Goal: Complete application form

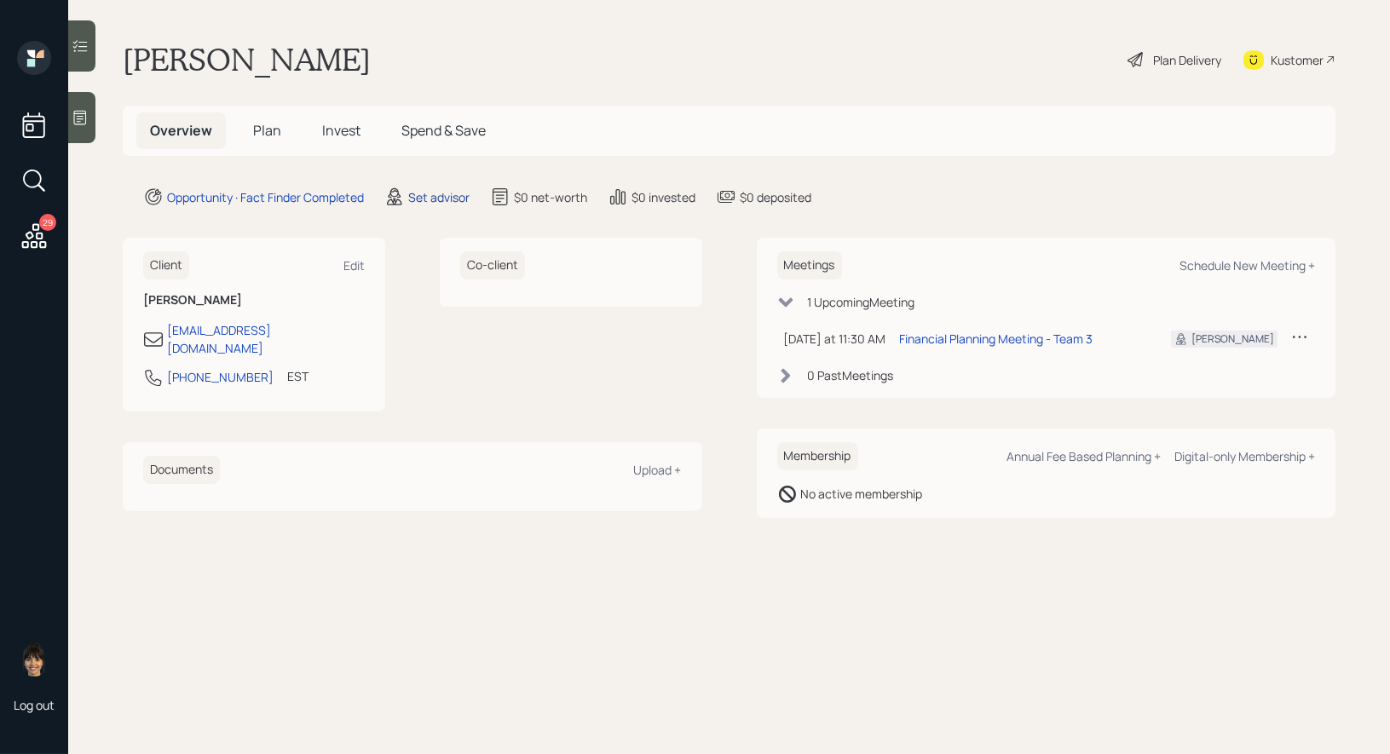
click at [433, 199] on div "Set advisor" at bounding box center [438, 197] width 61 height 18
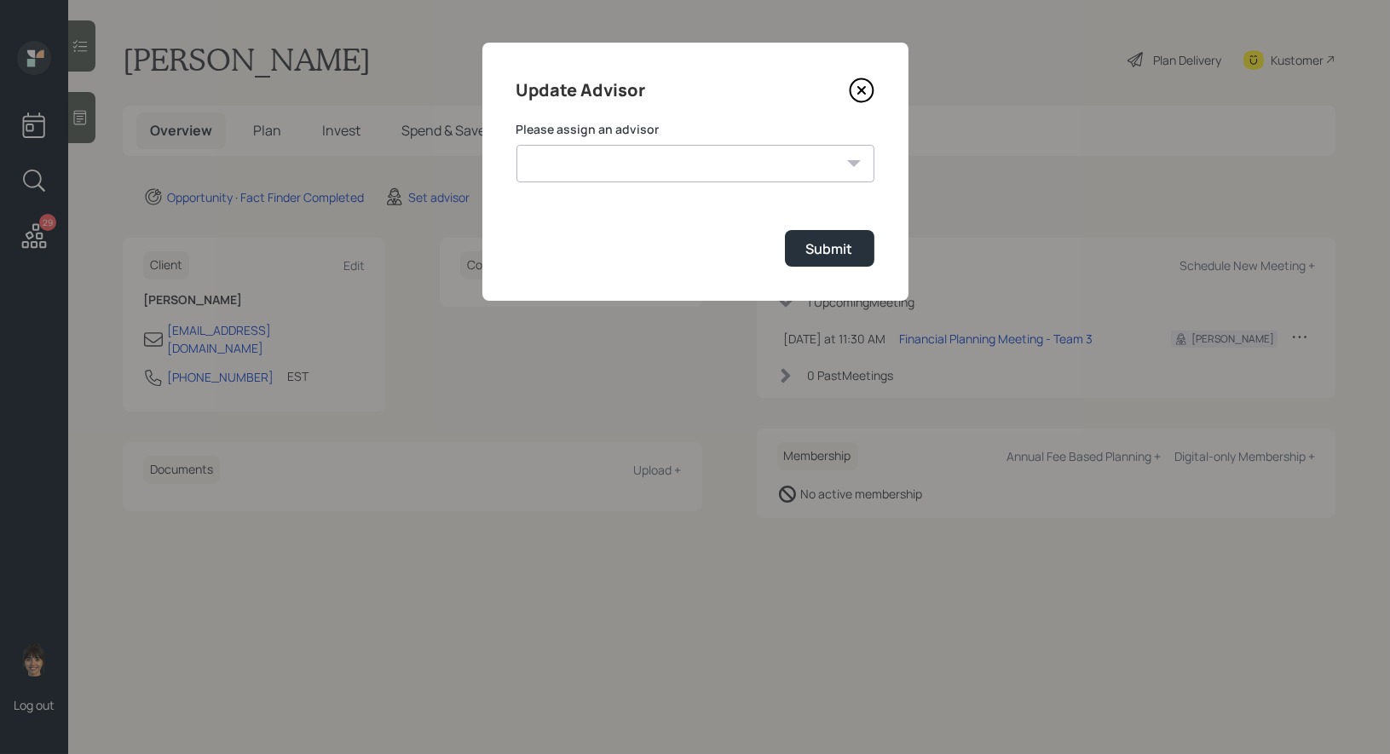
click at [781, 151] on select "[PERSON_NAME] [PERSON_NAME] [PERSON_NAME] End [PERSON_NAME] [PERSON_NAME] [PERS…" at bounding box center [695, 163] width 358 height 37
select select "8b79112e-3cfb-44f9-89e7-15267fe946c1"
click at [516, 145] on select "[PERSON_NAME] [PERSON_NAME] [PERSON_NAME] End [PERSON_NAME] [PERSON_NAME] [PERS…" at bounding box center [695, 163] width 358 height 37
click at [829, 245] on div "Submit" at bounding box center [829, 248] width 47 height 19
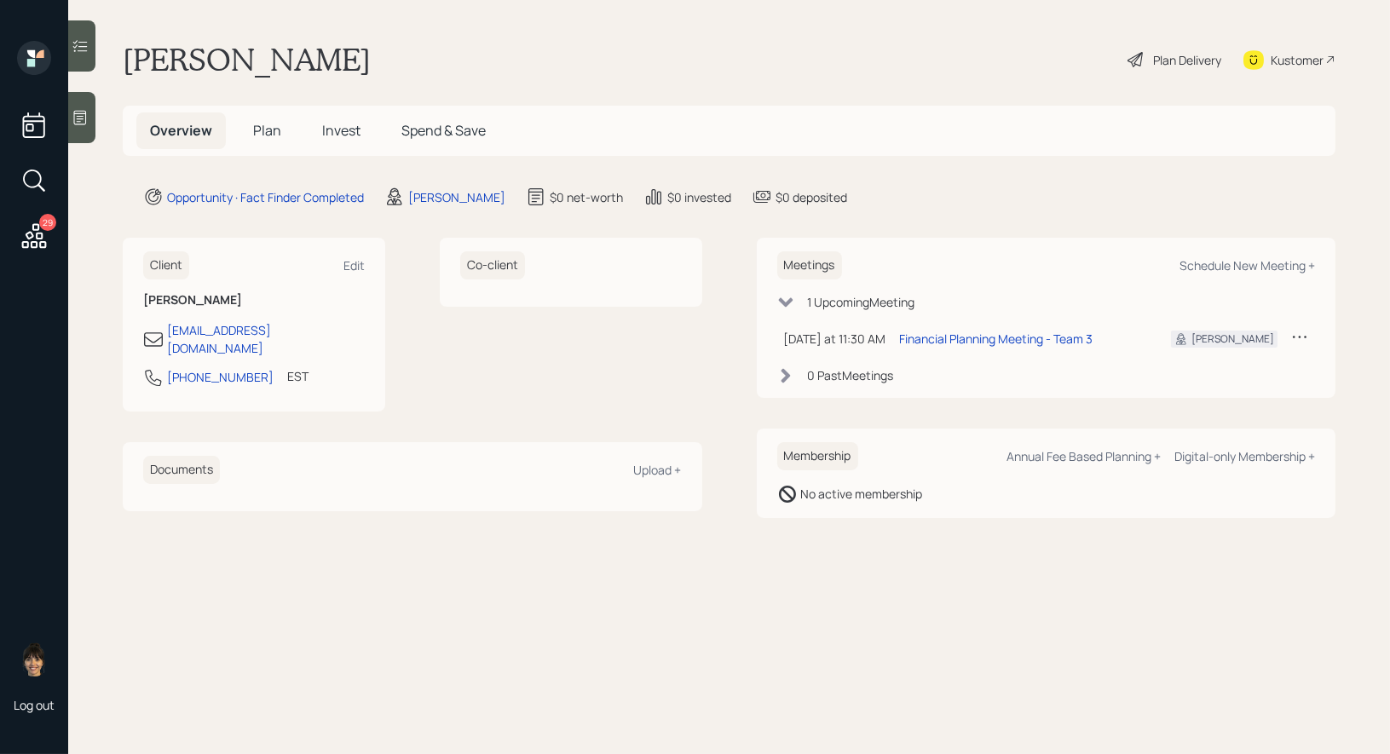
click at [80, 116] on icon at bounding box center [80, 118] width 13 height 14
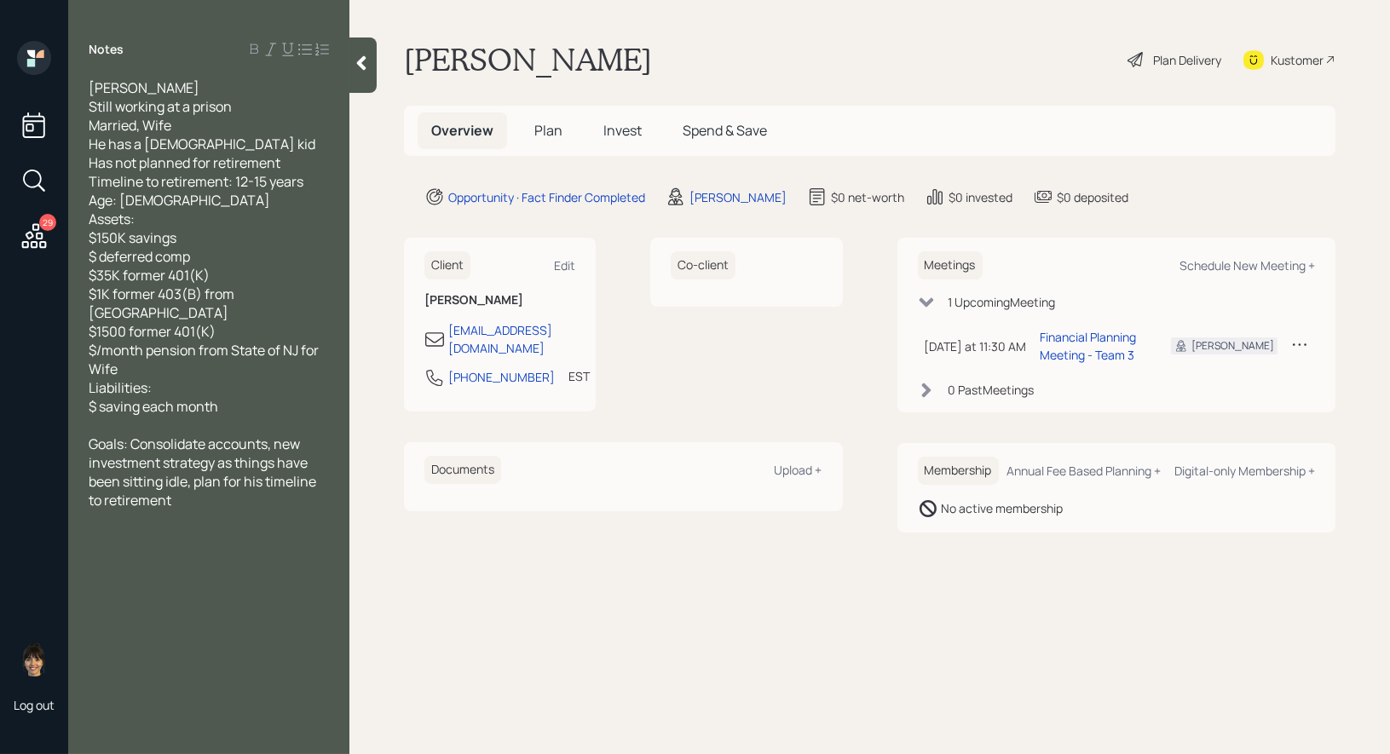
click at [545, 131] on span "Plan" at bounding box center [548, 130] width 28 height 19
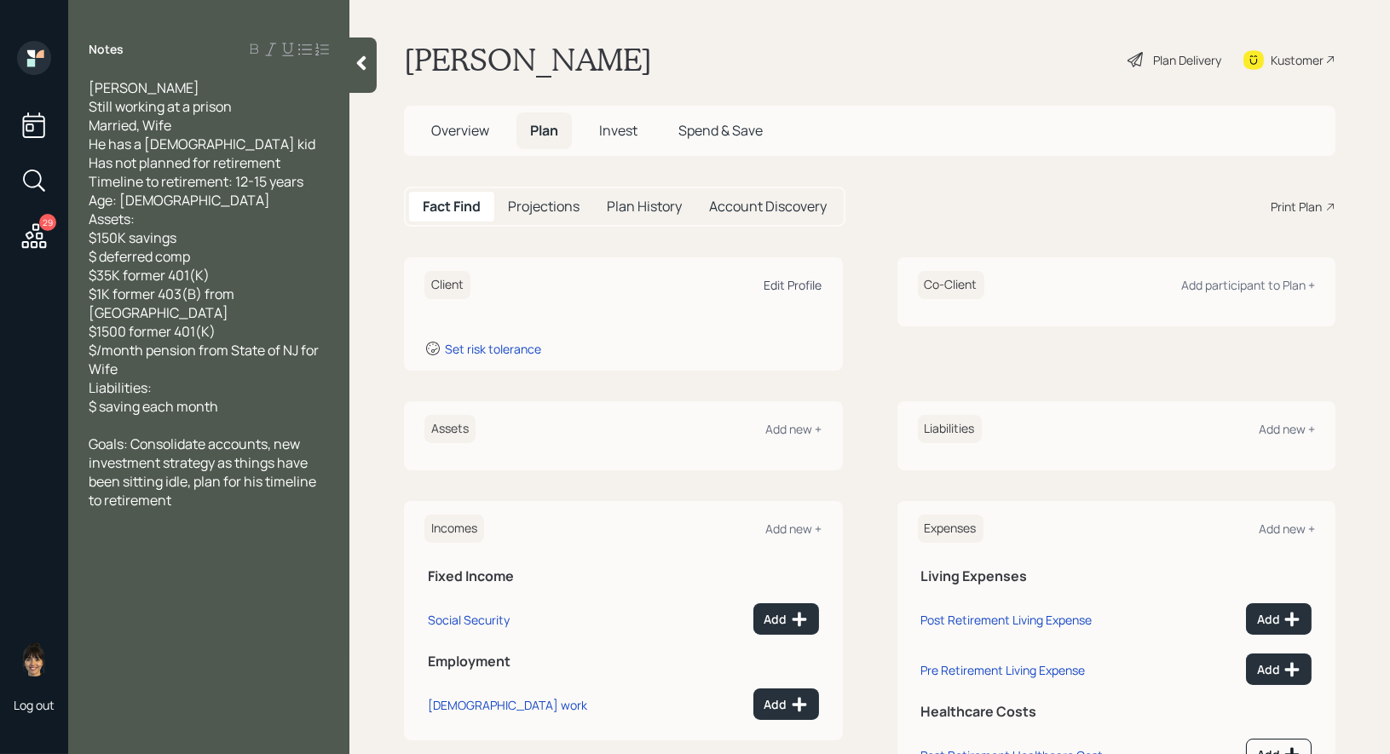
click at [788, 277] on div "Edit Profile" at bounding box center [793, 285] width 58 height 16
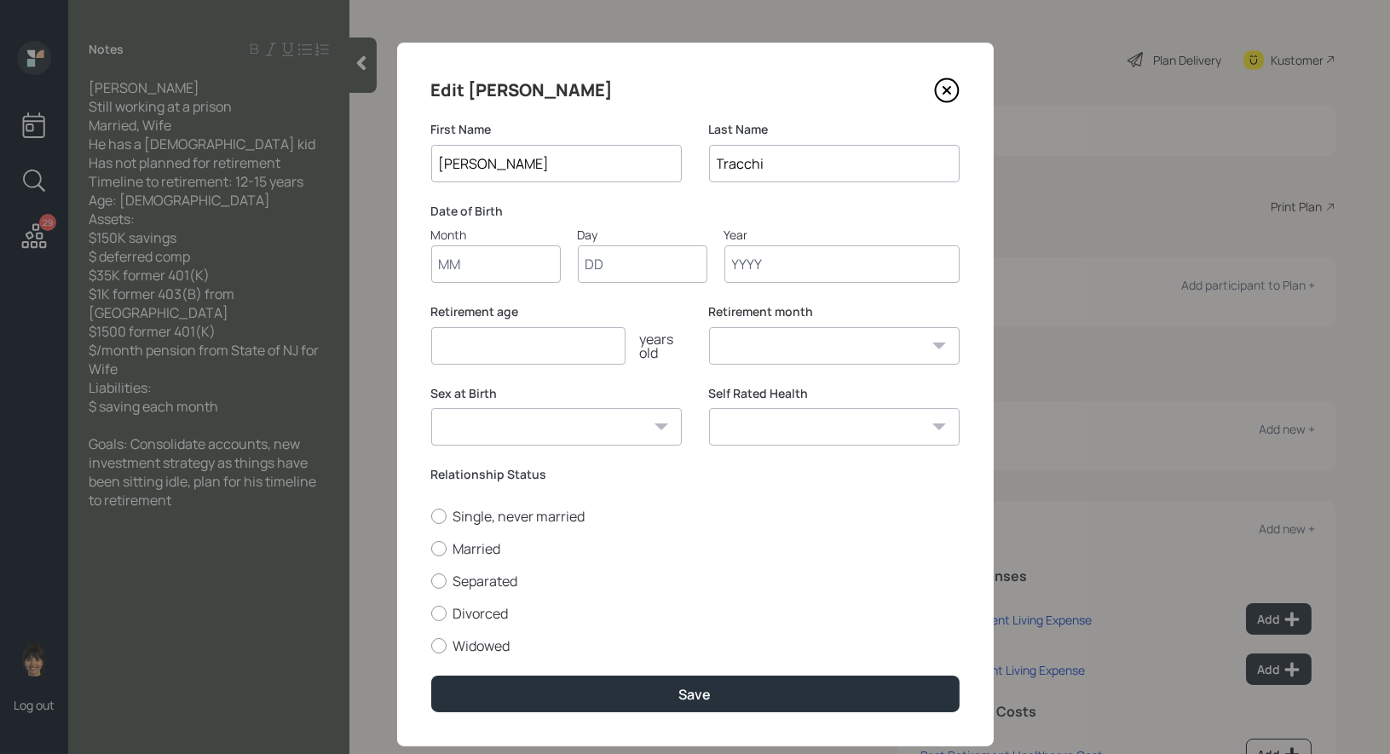
click at [497, 264] on input "Month" at bounding box center [496, 263] width 130 height 37
type input "01"
type input "1970"
select select "1"
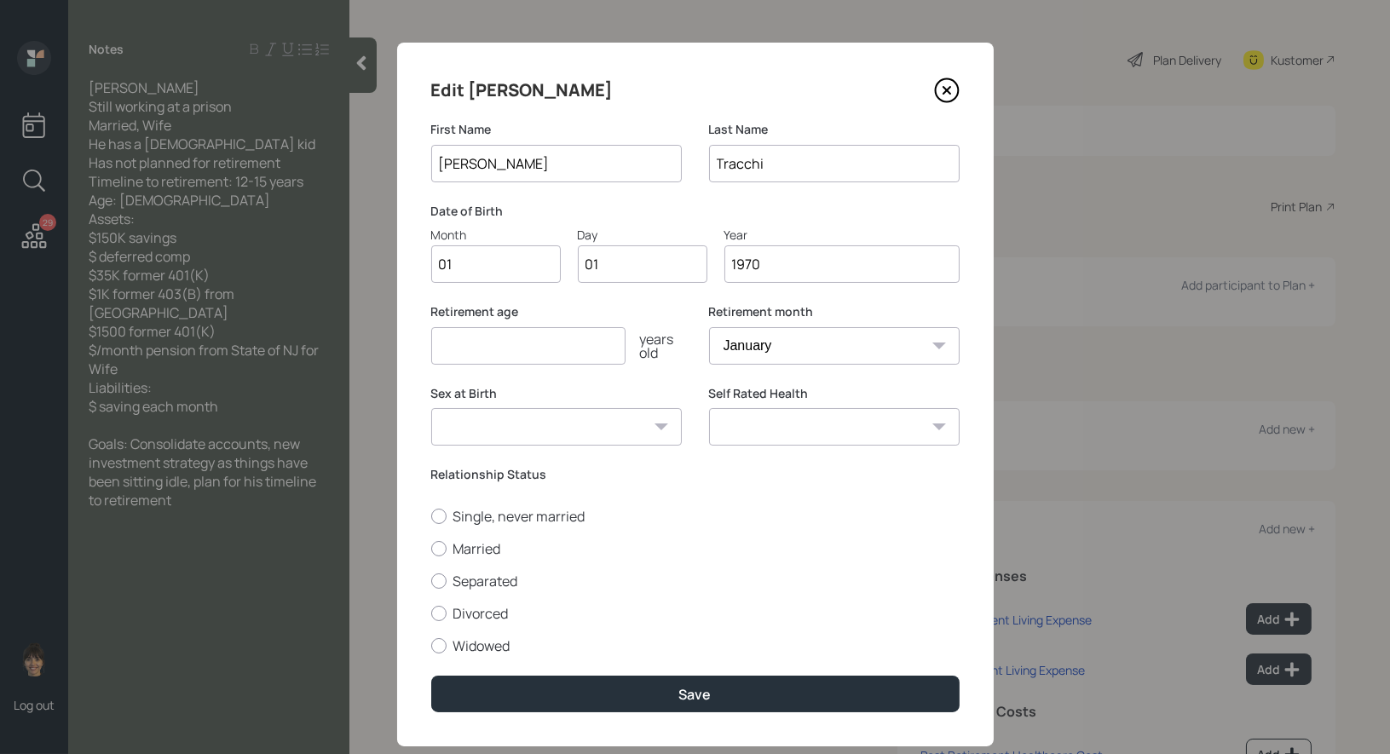
type input "1970"
click at [484, 348] on input "number" at bounding box center [528, 345] width 194 height 37
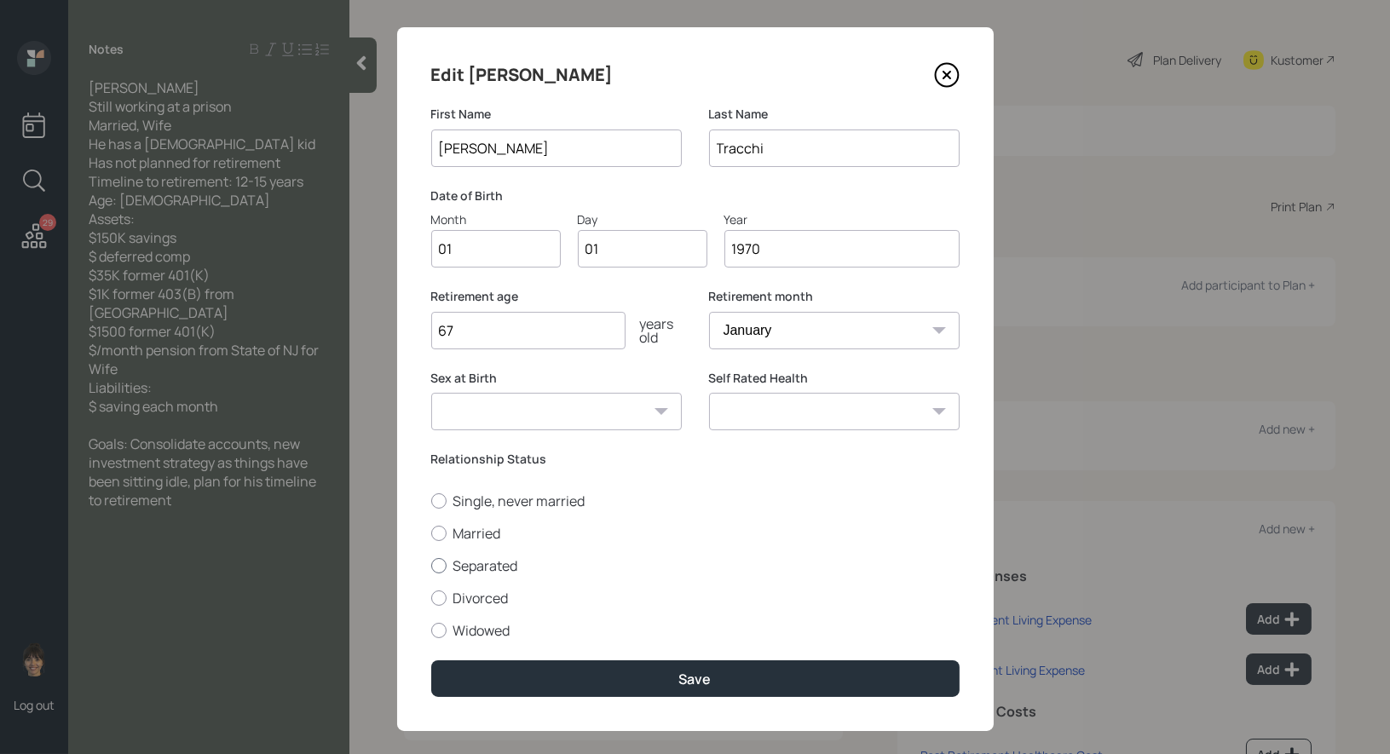
scroll to position [19, 0]
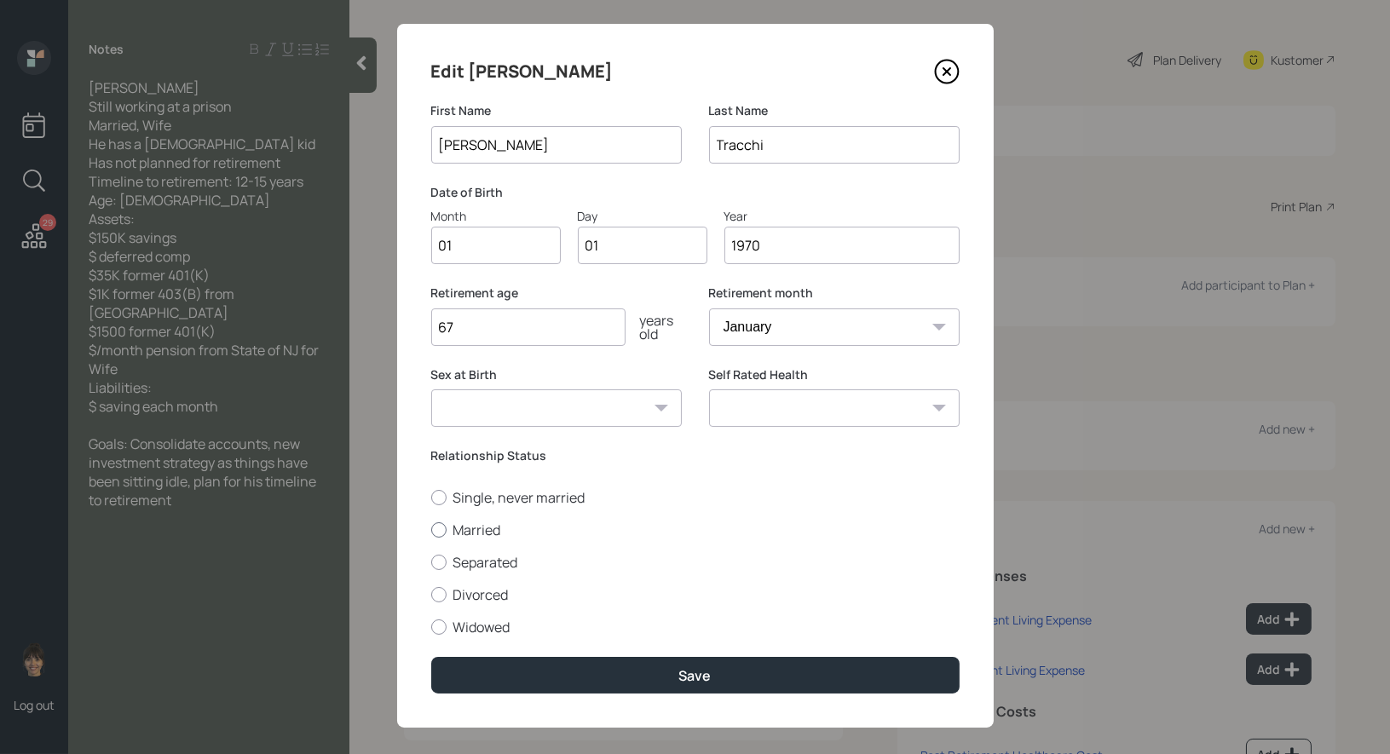
type input "67"
click at [435, 526] on div at bounding box center [438, 529] width 15 height 15
click at [431, 529] on input "Married" at bounding box center [430, 529] width 1 height 1
radio input "true"
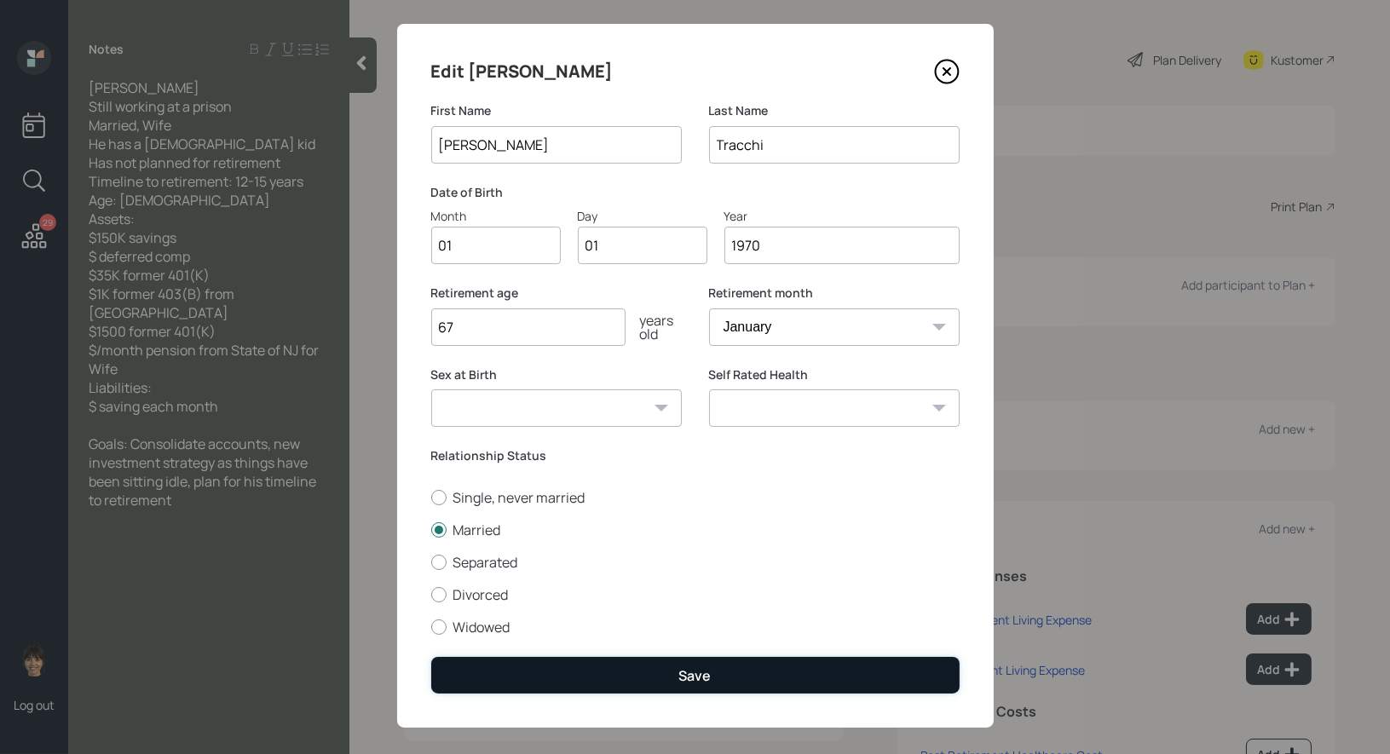
click at [599, 678] on button "Save" at bounding box center [695, 675] width 528 height 37
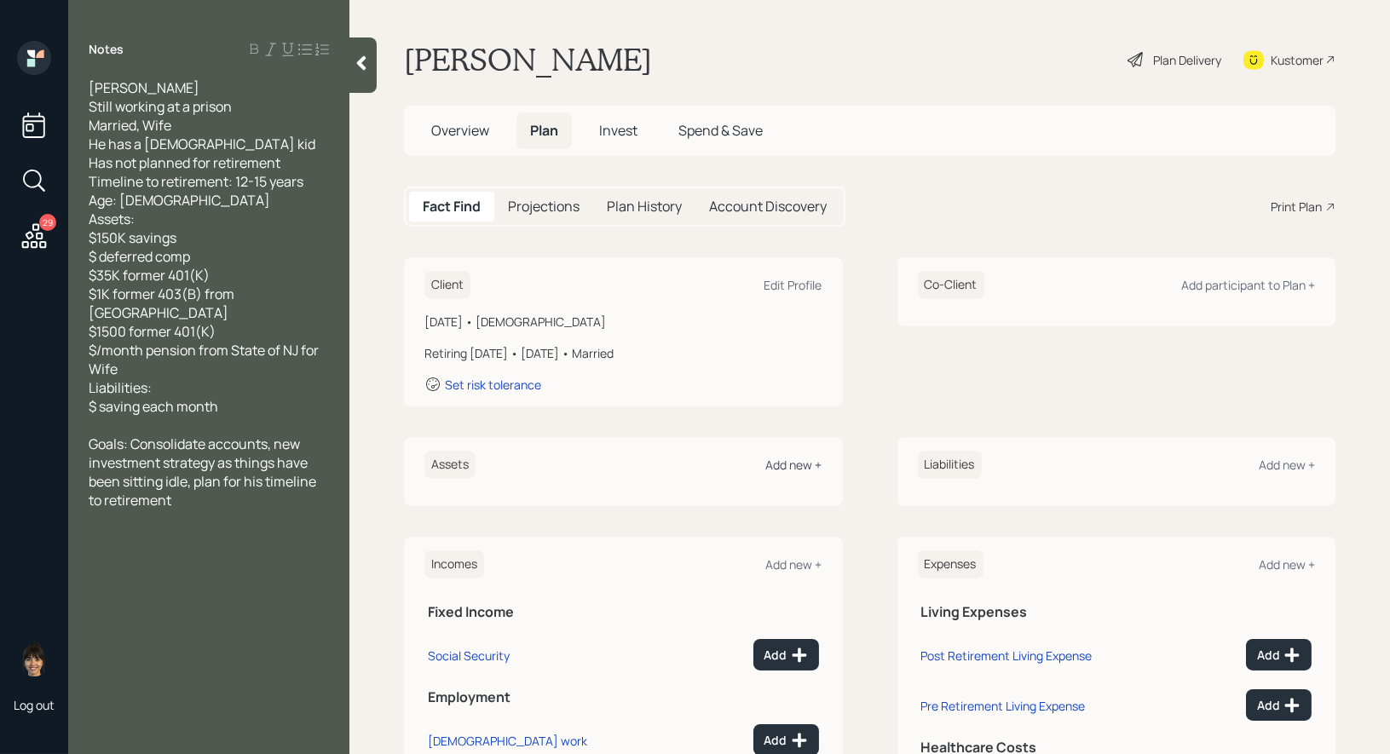
click at [791, 464] on div "Add new +" at bounding box center [794, 465] width 56 height 16
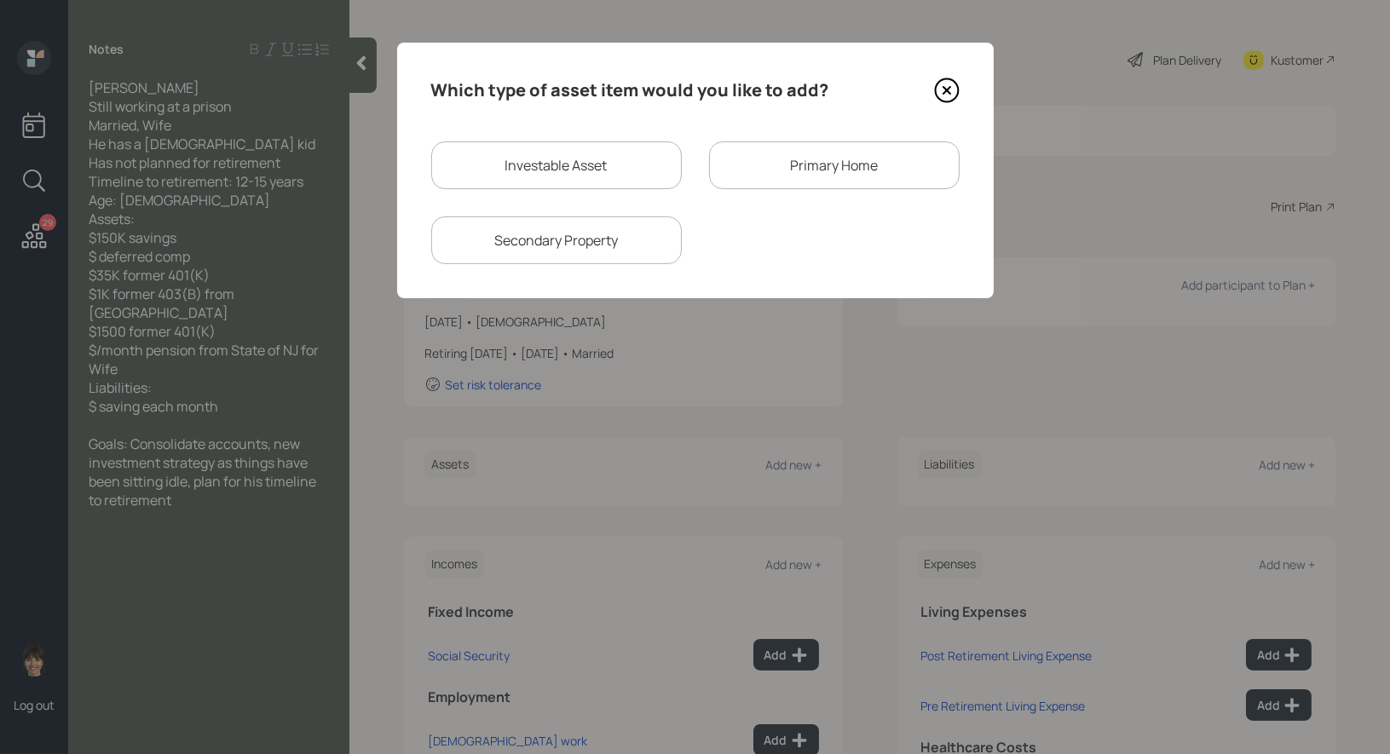
click at [558, 171] on div "Investable Asset" at bounding box center [556, 165] width 250 height 48
select select "taxable"
select select "balanced"
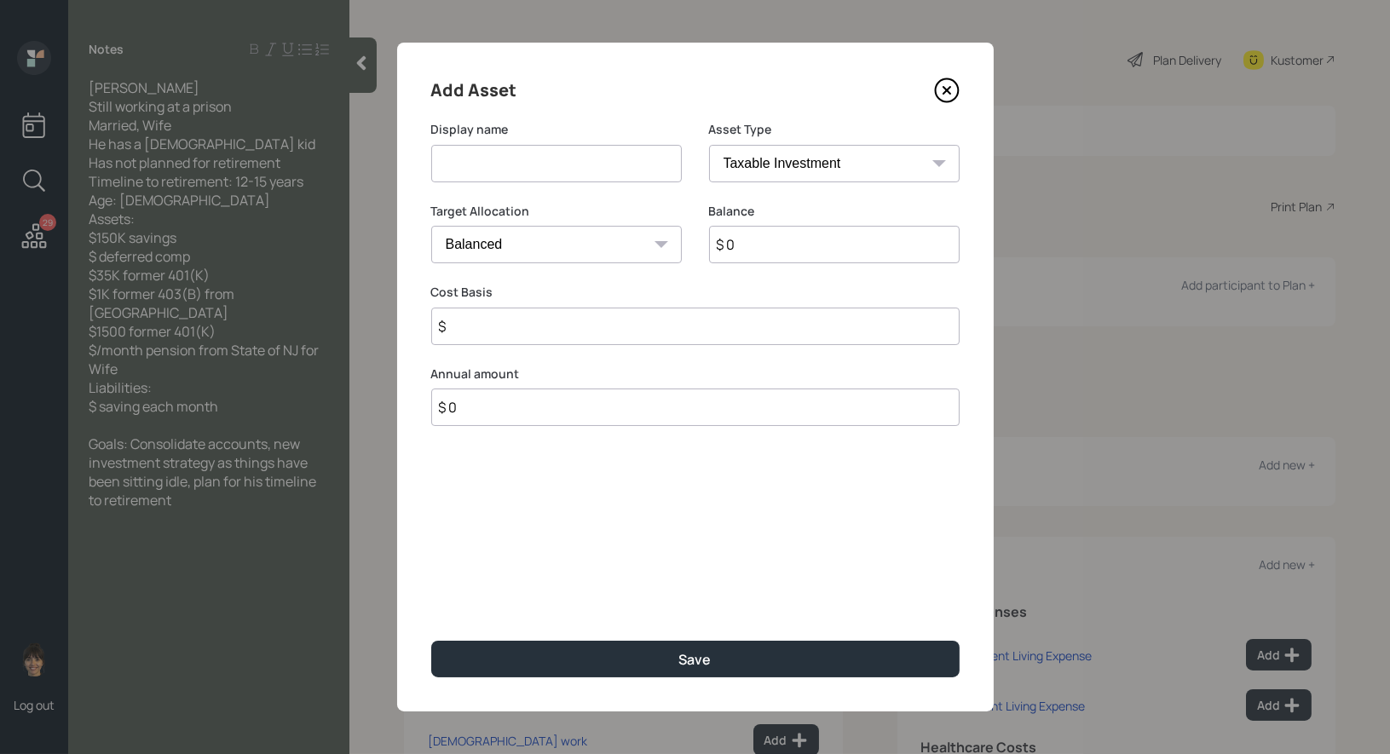
click at [532, 159] on input at bounding box center [556, 163] width 250 height 37
type input "Cash"
click at [778, 244] on input "$ 0" at bounding box center [834, 244] width 250 height 37
type input "$ 150,000"
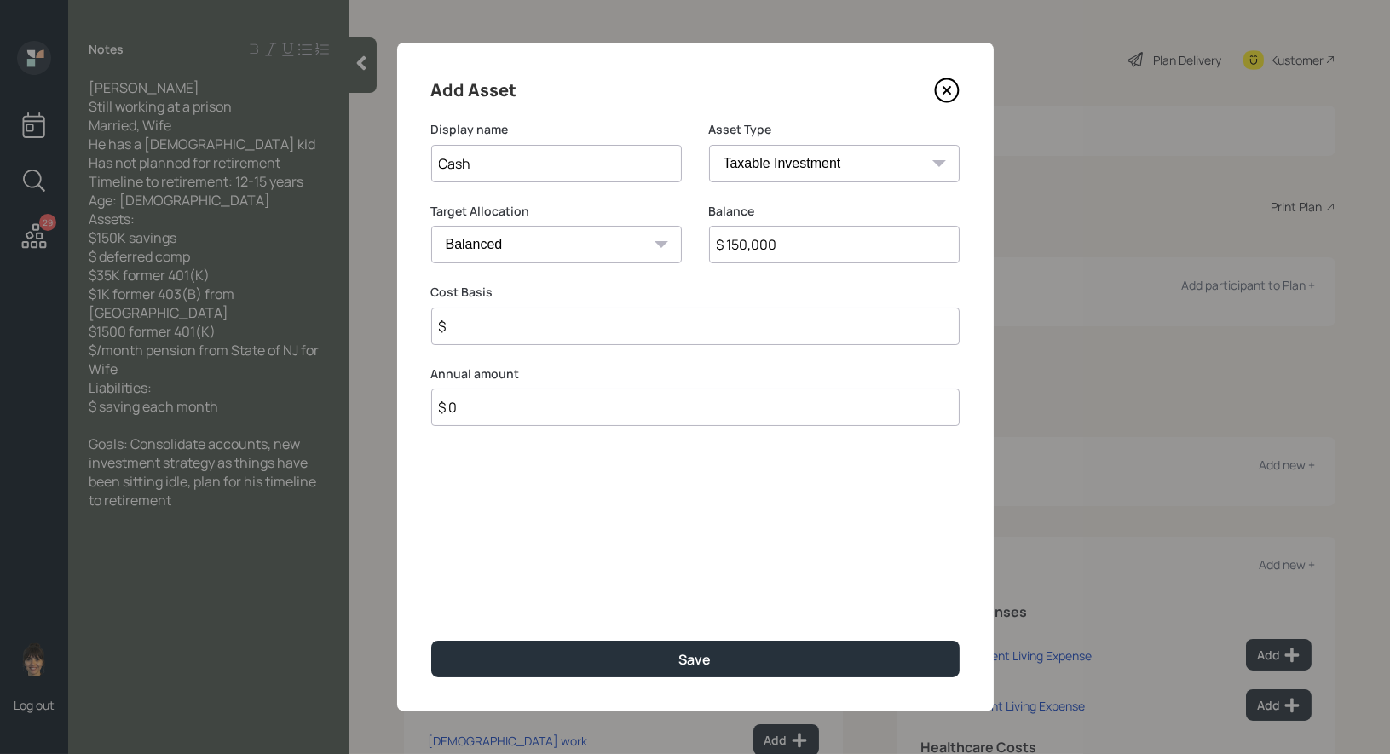
click at [558, 247] on select "Cash Conservative Balanced Aggressive" at bounding box center [556, 244] width 250 height 37
select select "uninvested"
click at [431, 226] on select "Cash Conservative Balanced Aggressive" at bounding box center [556, 244] width 250 height 37
click at [541, 326] on input "$" at bounding box center [695, 326] width 528 height 37
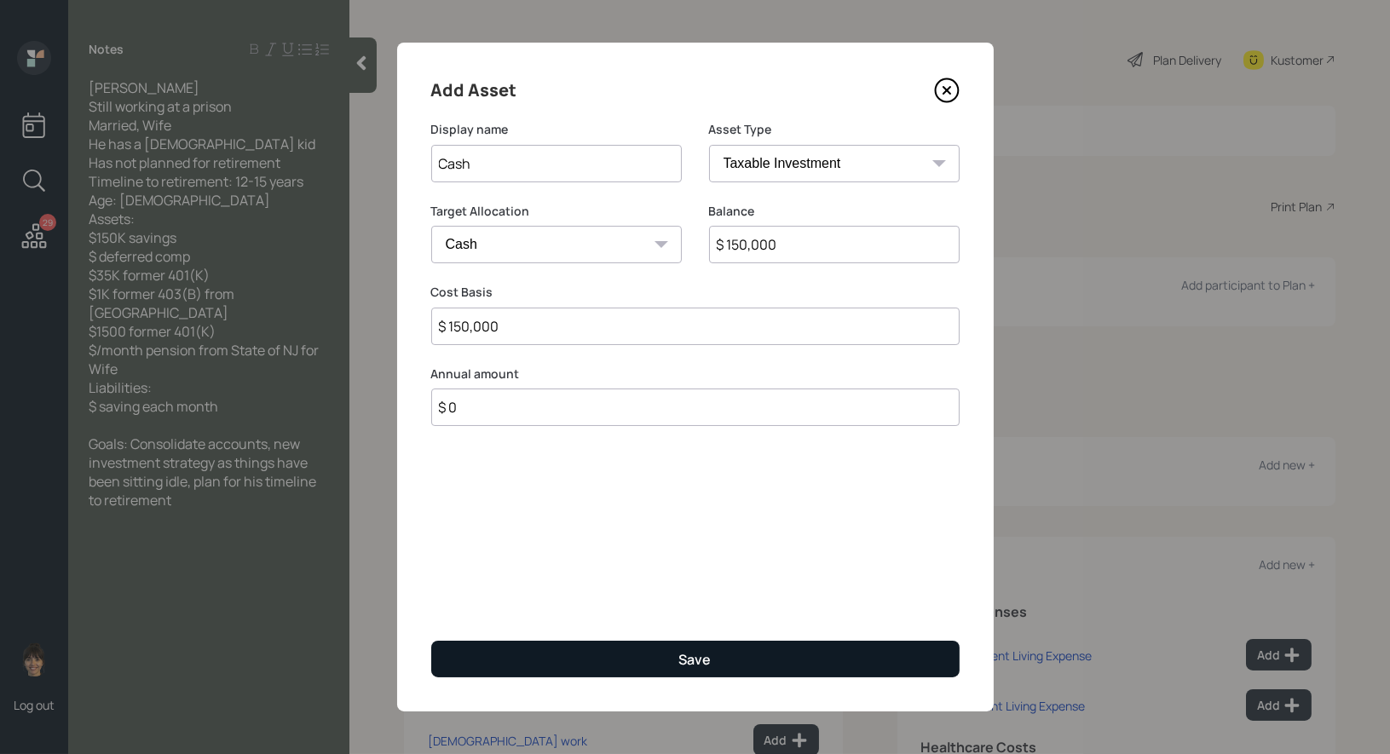
type input "$ 150,000"
click at [628, 650] on button "Save" at bounding box center [695, 659] width 528 height 37
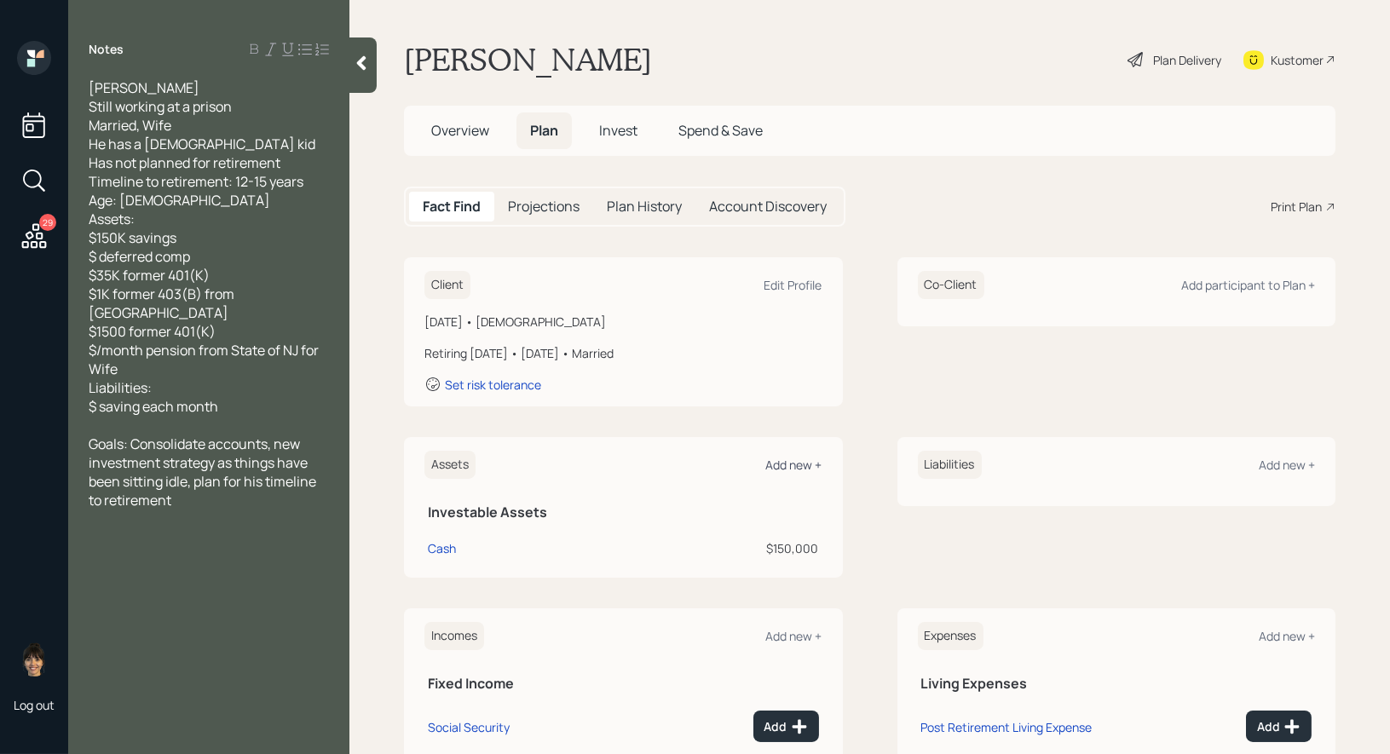
click at [794, 462] on div "Add new +" at bounding box center [794, 465] width 56 height 16
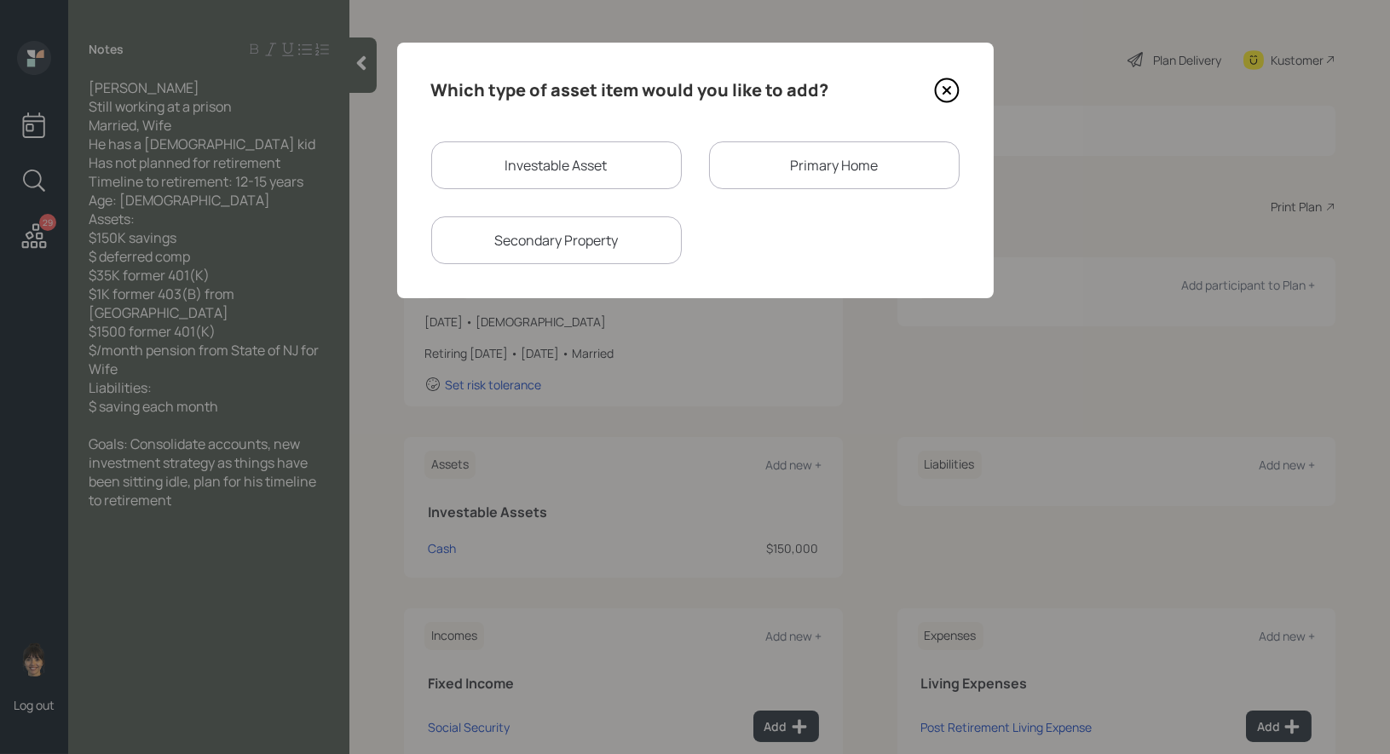
click at [613, 163] on div "Investable Asset" at bounding box center [556, 165] width 250 height 48
select select "taxable"
select select "balanced"
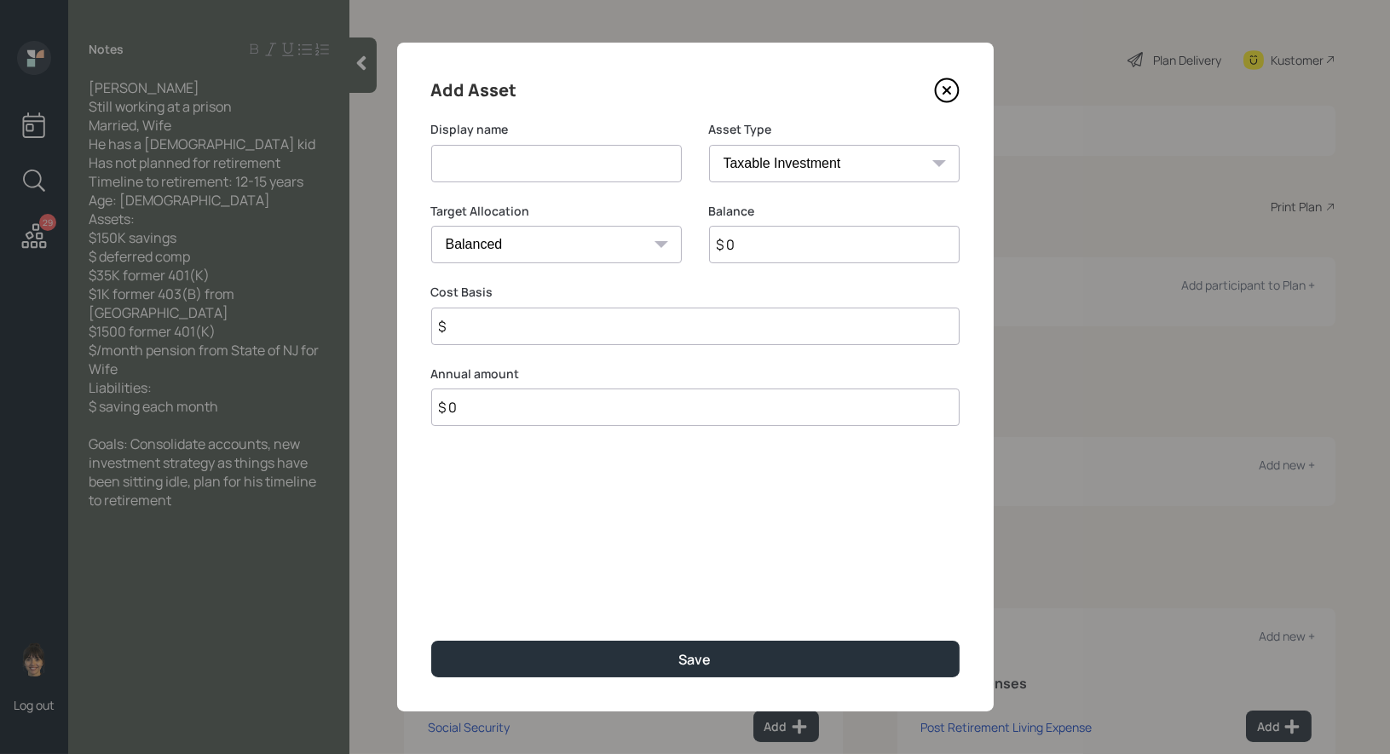
click at [584, 164] on input at bounding box center [556, 163] width 250 height 37
type input "Former 401k"
click at [791, 178] on select "SEP [PERSON_NAME] IRA 401(k) [PERSON_NAME] 401(k) 403(b) [PERSON_NAME] 403(b) 4…" at bounding box center [834, 163] width 250 height 37
select select "company_sponsored"
click at [709, 145] on select "SEP [PERSON_NAME] IRA 401(k) [PERSON_NAME] 401(k) 403(b) [PERSON_NAME] 403(b) 4…" at bounding box center [834, 163] width 250 height 37
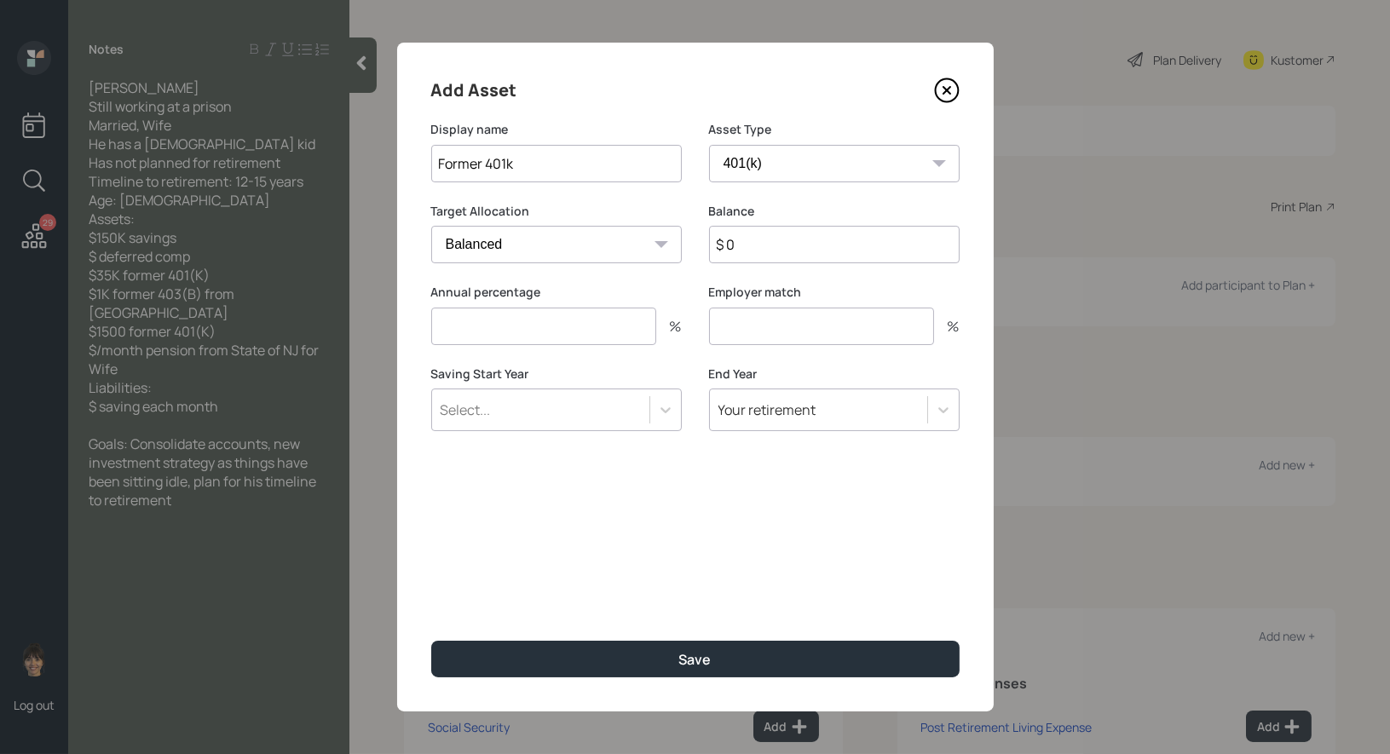
click at [764, 250] on input "$ 0" at bounding box center [834, 244] width 250 height 37
type input "$ 35,000"
click at [627, 322] on input "number" at bounding box center [543, 326] width 225 height 37
type input "0"
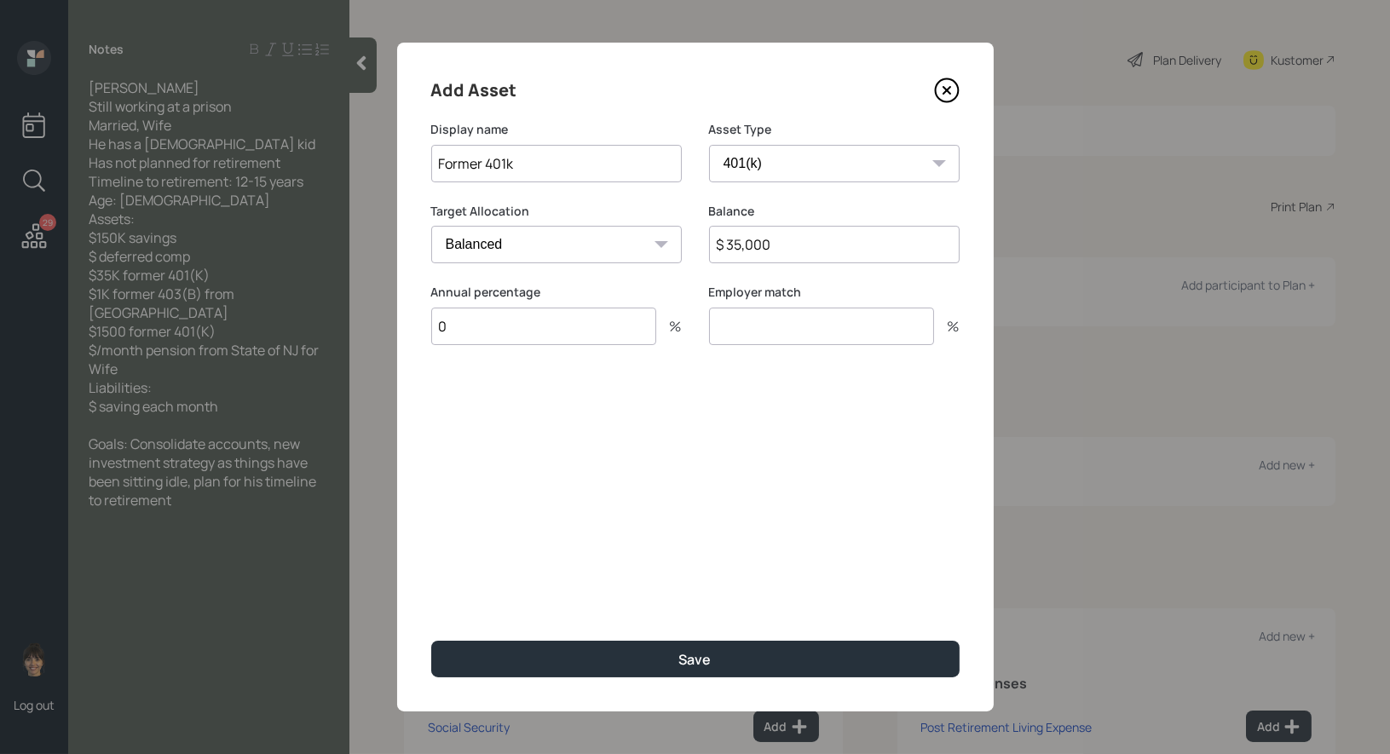
click at [795, 344] on input "number" at bounding box center [821, 326] width 225 height 37
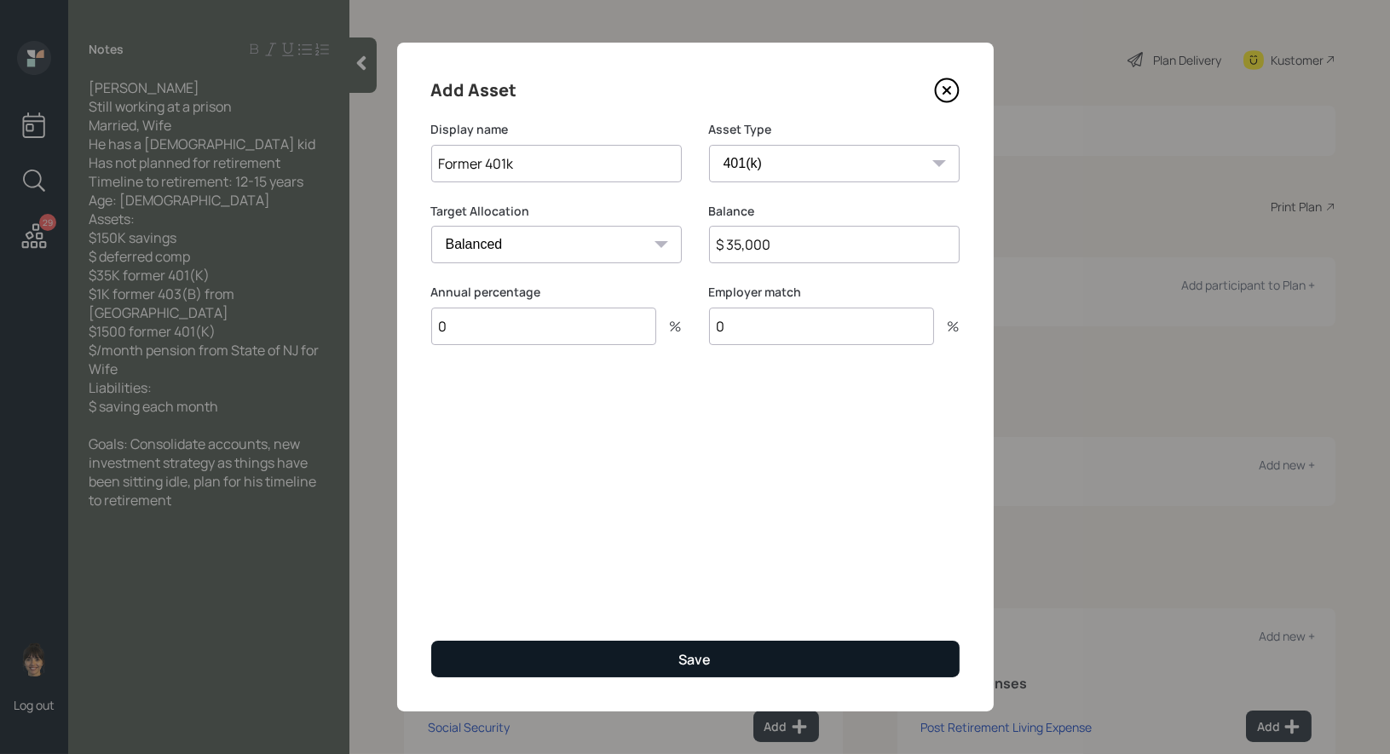
type input "0"
click at [670, 655] on button "Save" at bounding box center [695, 659] width 528 height 37
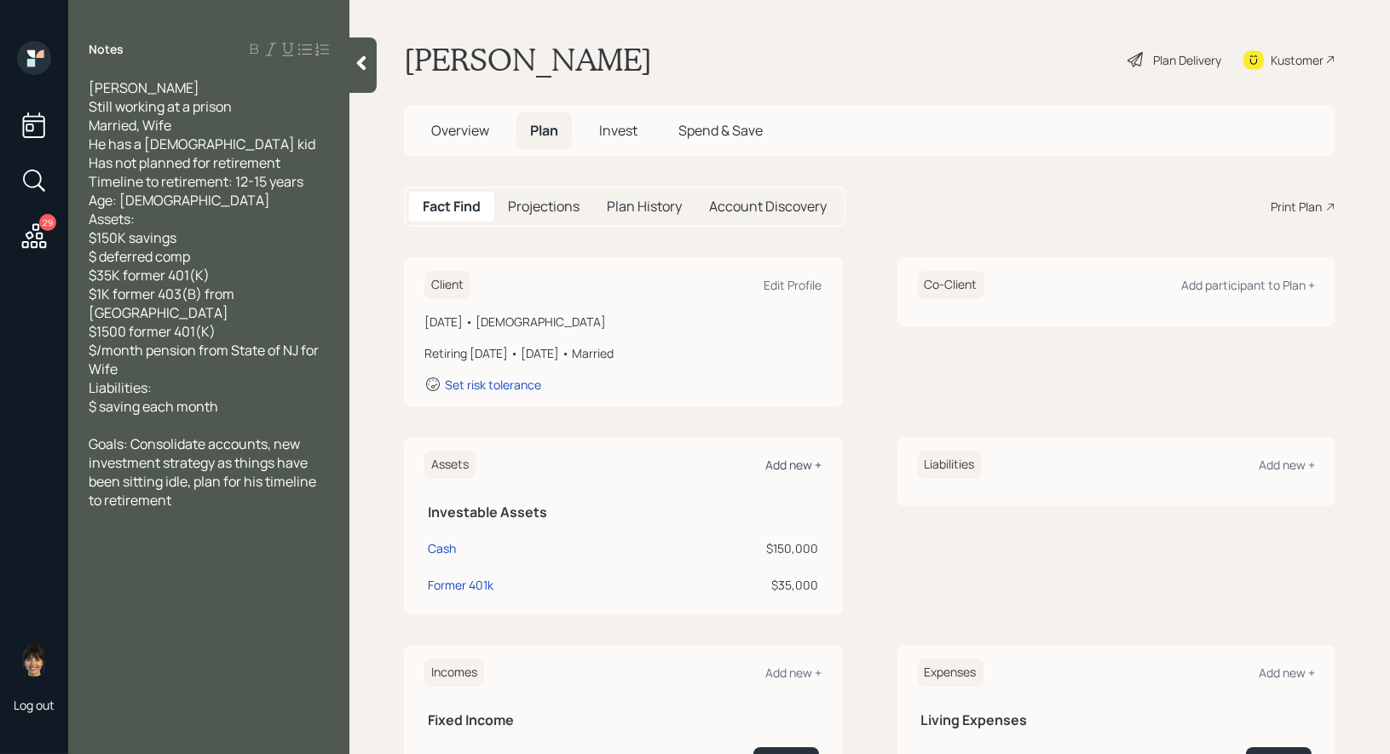
click at [799, 463] on div "Add new +" at bounding box center [794, 465] width 56 height 16
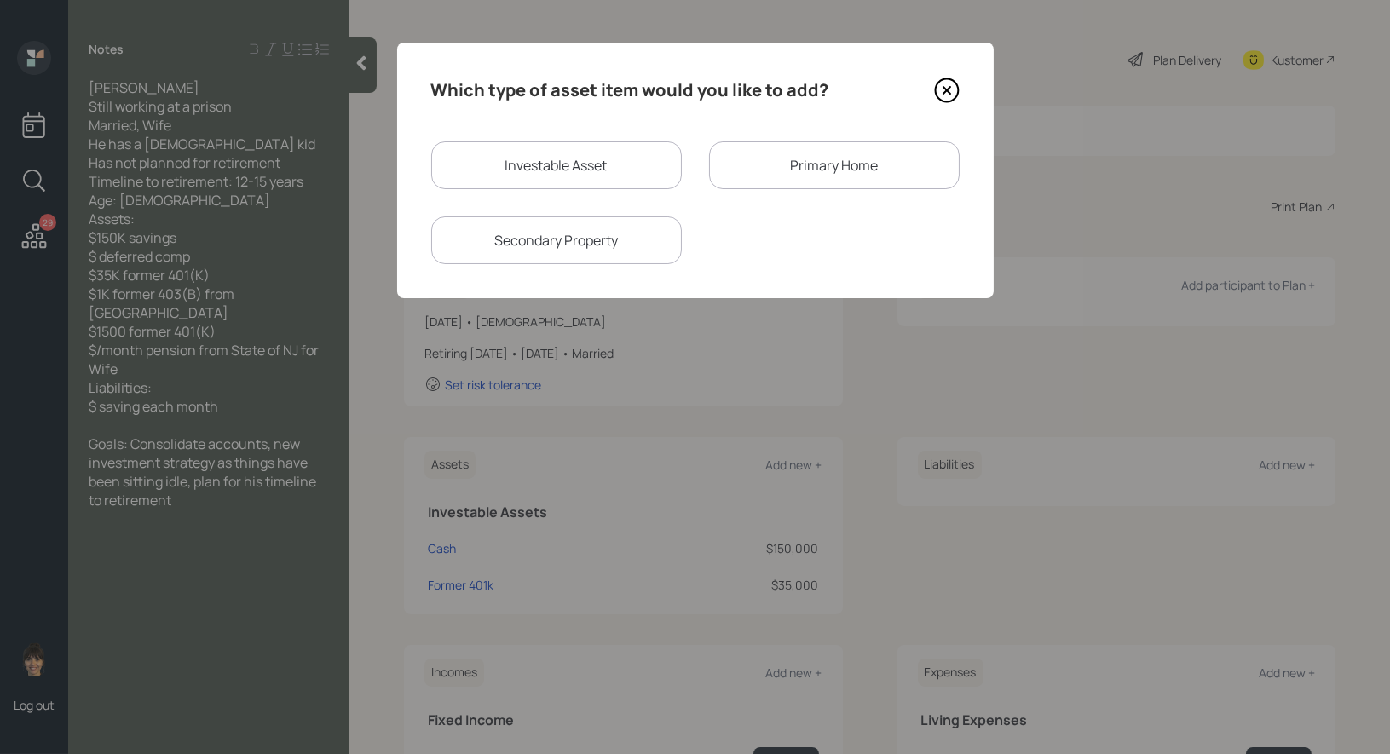
click at [574, 169] on div "Investable Asset" at bounding box center [556, 165] width 250 height 48
select select "taxable"
select select "balanced"
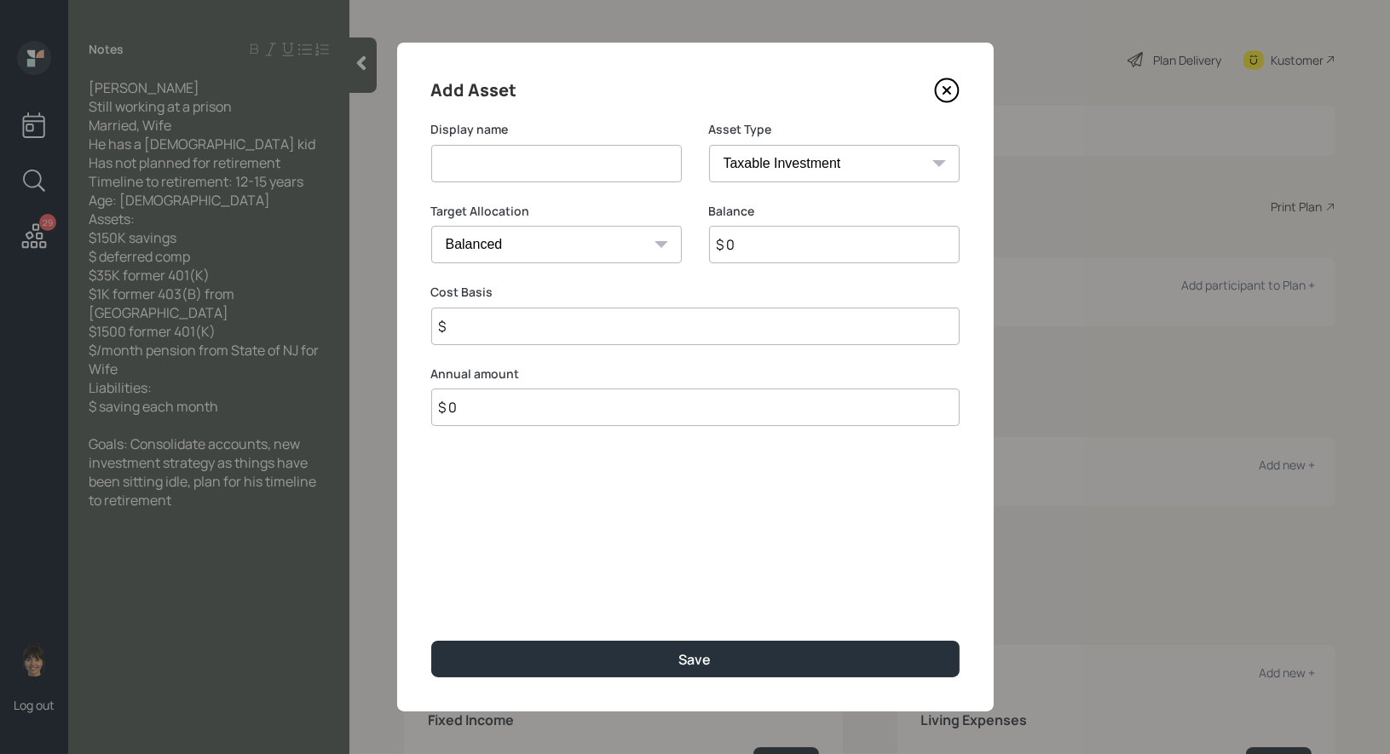
click at [584, 170] on input at bounding box center [556, 163] width 250 height 37
type input "Former 403b"
click at [822, 159] on select "SEP [PERSON_NAME] IRA 401(k) [PERSON_NAME] 401(k) 403(b) [PERSON_NAME] 403(b) 4…" at bounding box center [834, 163] width 250 height 37
select select "public_school_sponsored"
click at [709, 145] on select "SEP [PERSON_NAME] IRA 401(k) [PERSON_NAME] 401(k) 403(b) [PERSON_NAME] 403(b) 4…" at bounding box center [834, 163] width 250 height 37
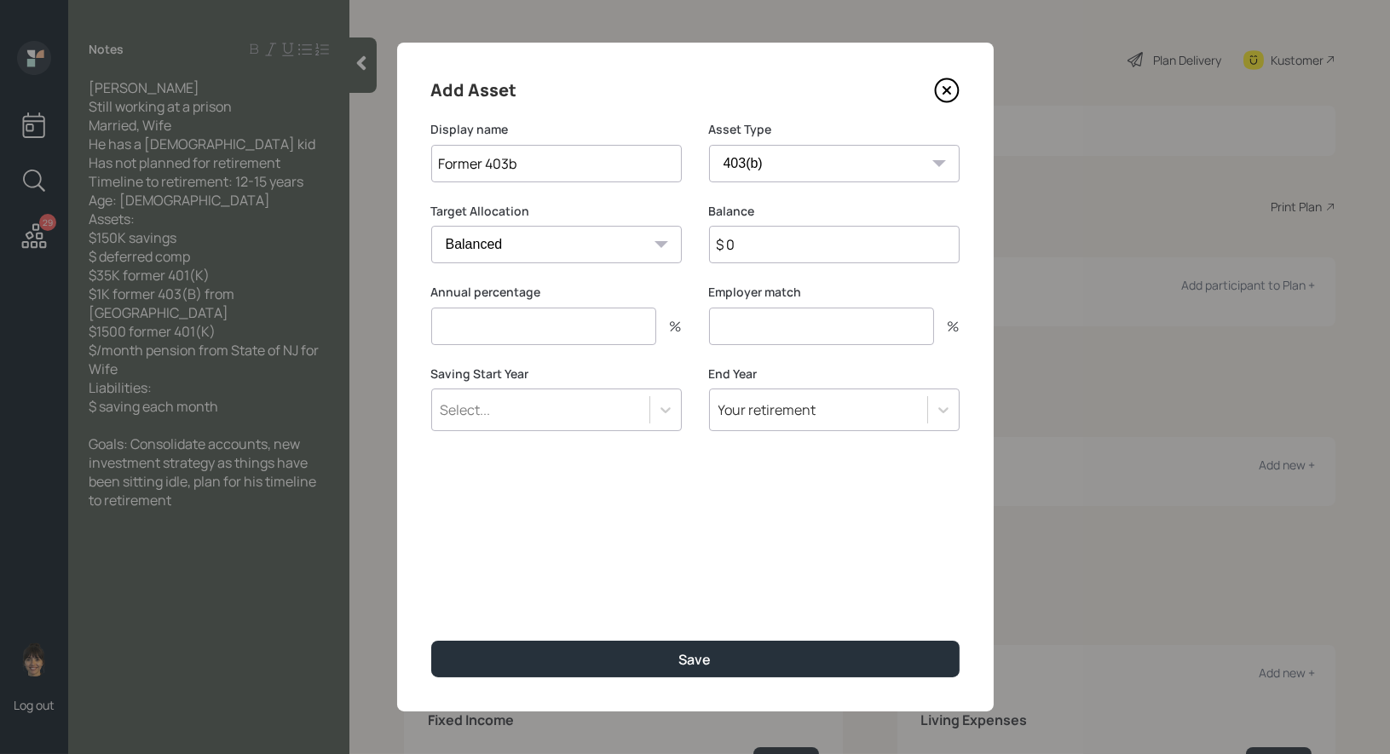
click at [766, 249] on input "$ 0" at bounding box center [834, 244] width 250 height 37
type input "$ 1,000"
click at [527, 327] on input "number" at bounding box center [543, 326] width 225 height 37
type input "0"
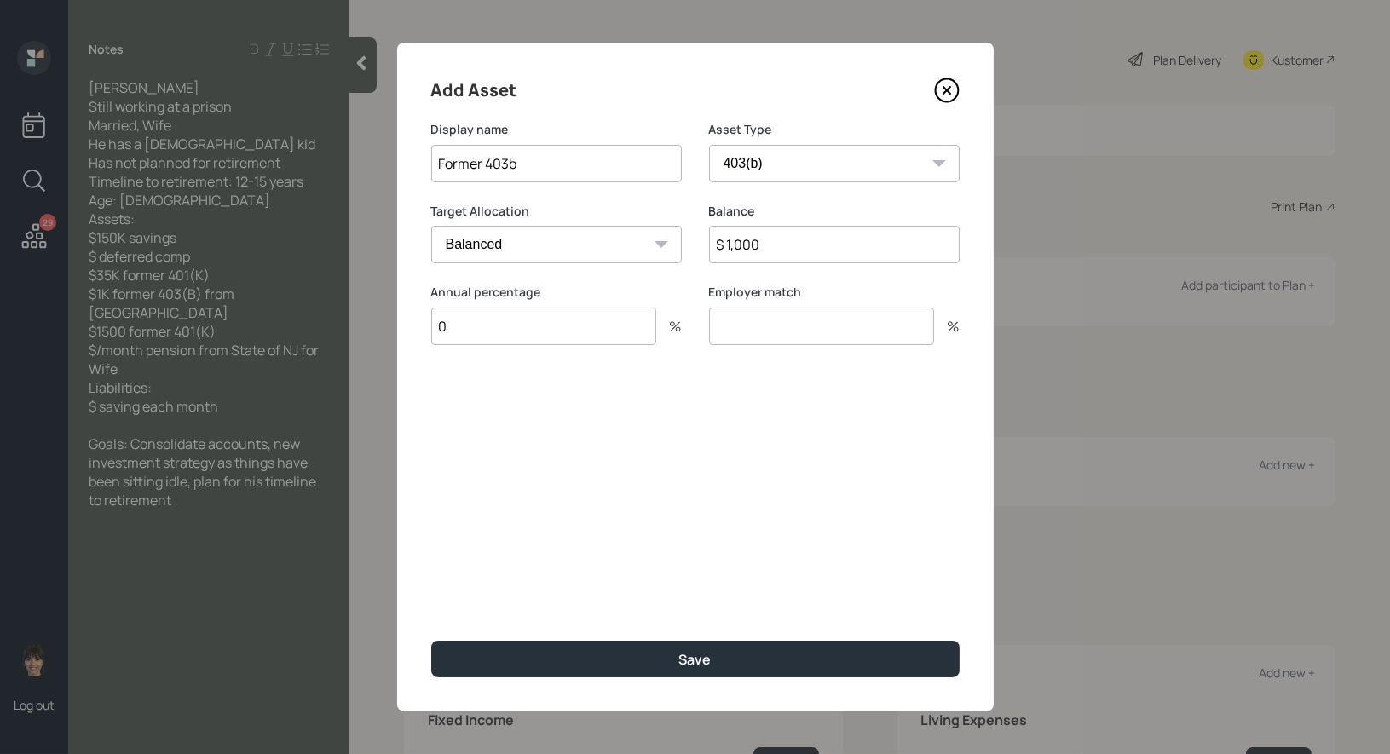
click at [725, 329] on input "number" at bounding box center [821, 326] width 225 height 37
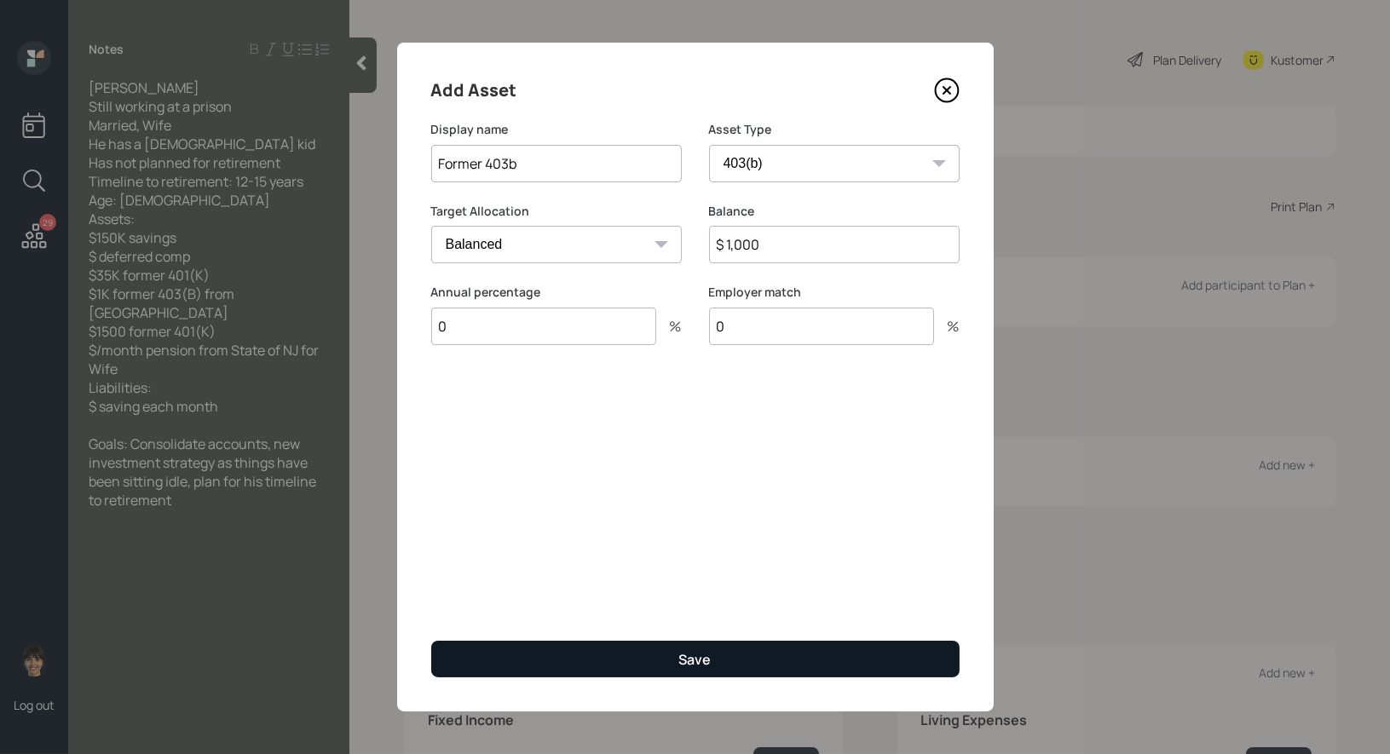
type input "0"
click at [688, 665] on div "Save" at bounding box center [695, 659] width 32 height 19
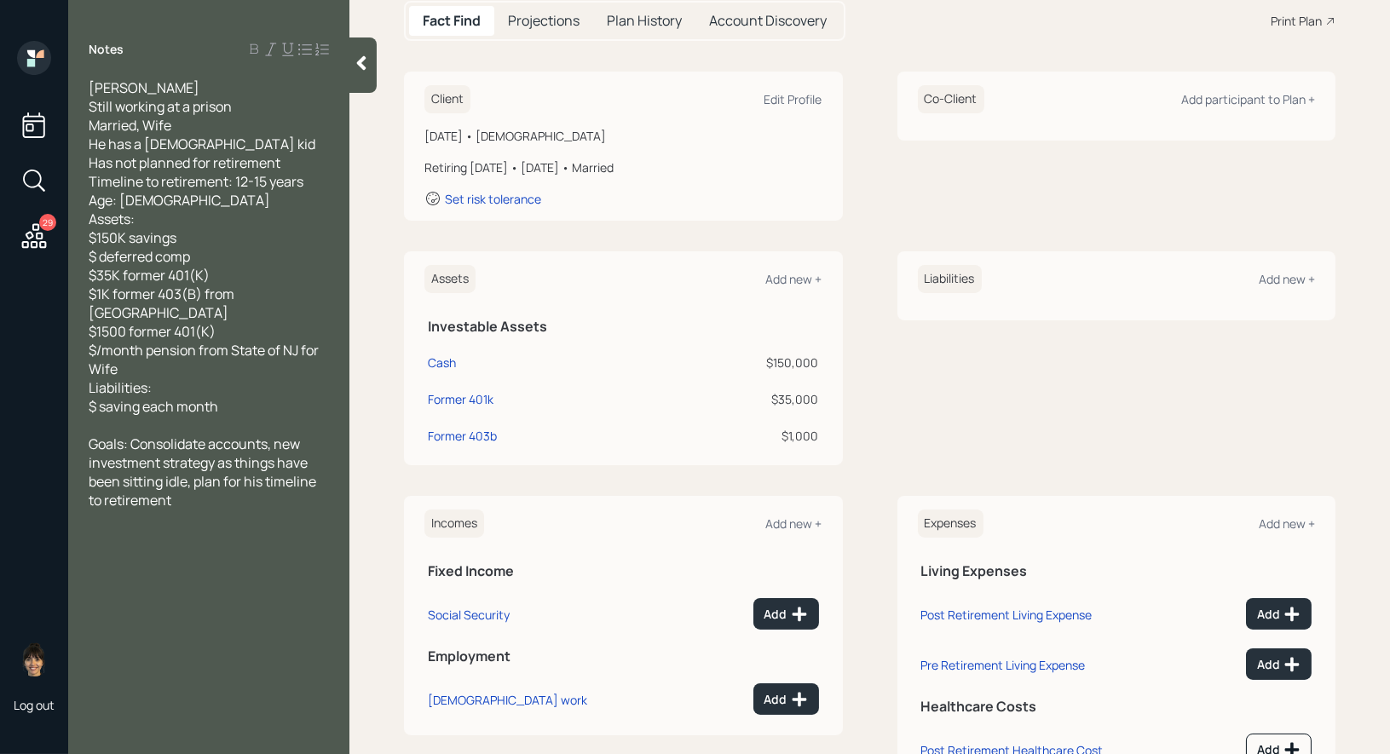
scroll to position [255, 0]
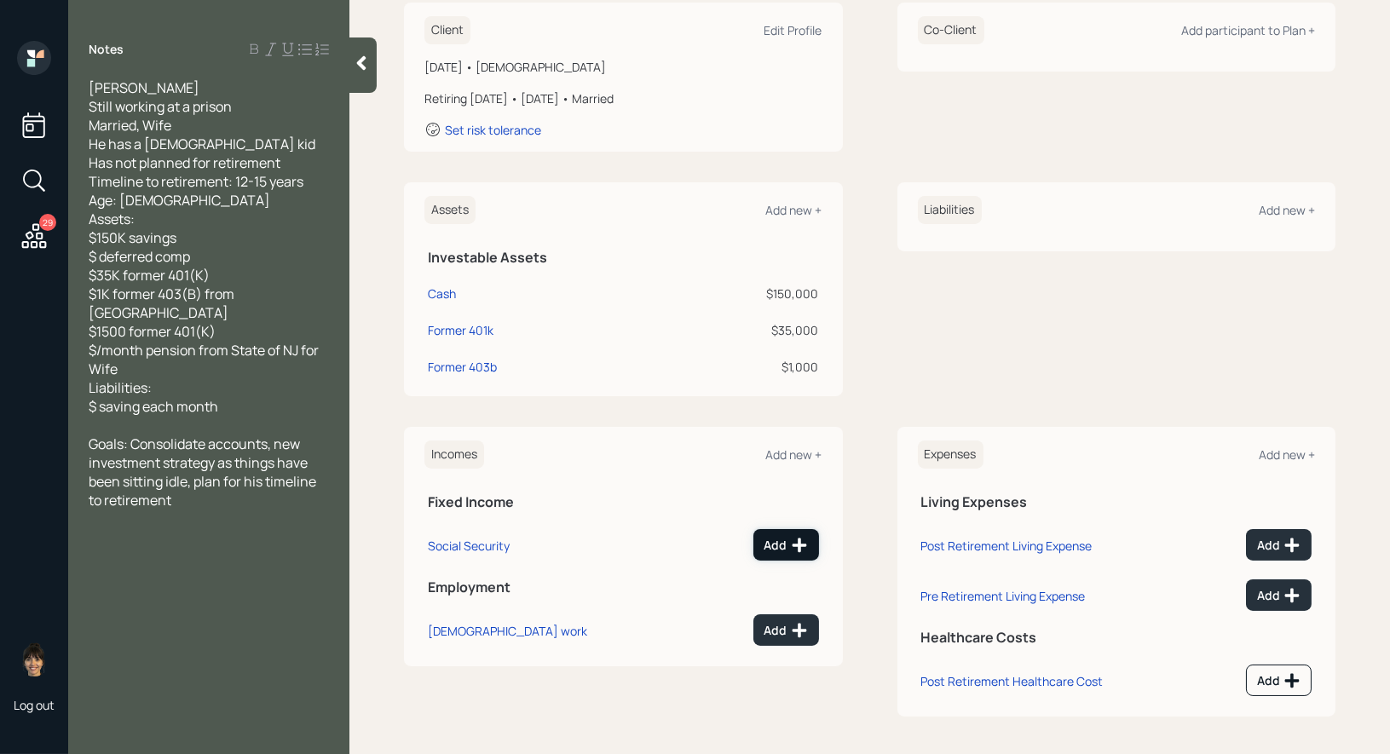
click at [795, 542] on icon at bounding box center [798, 545] width 14 height 14
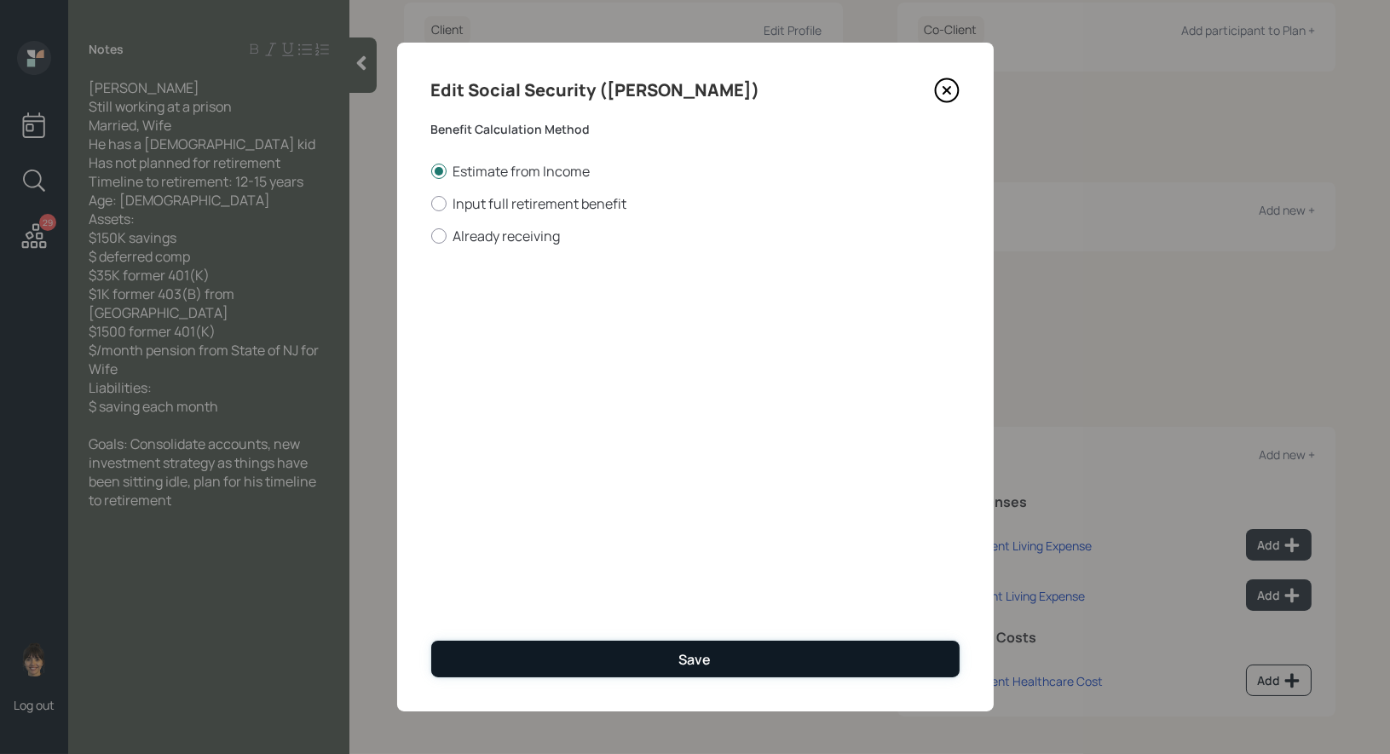
click at [602, 665] on button "Save" at bounding box center [695, 659] width 528 height 37
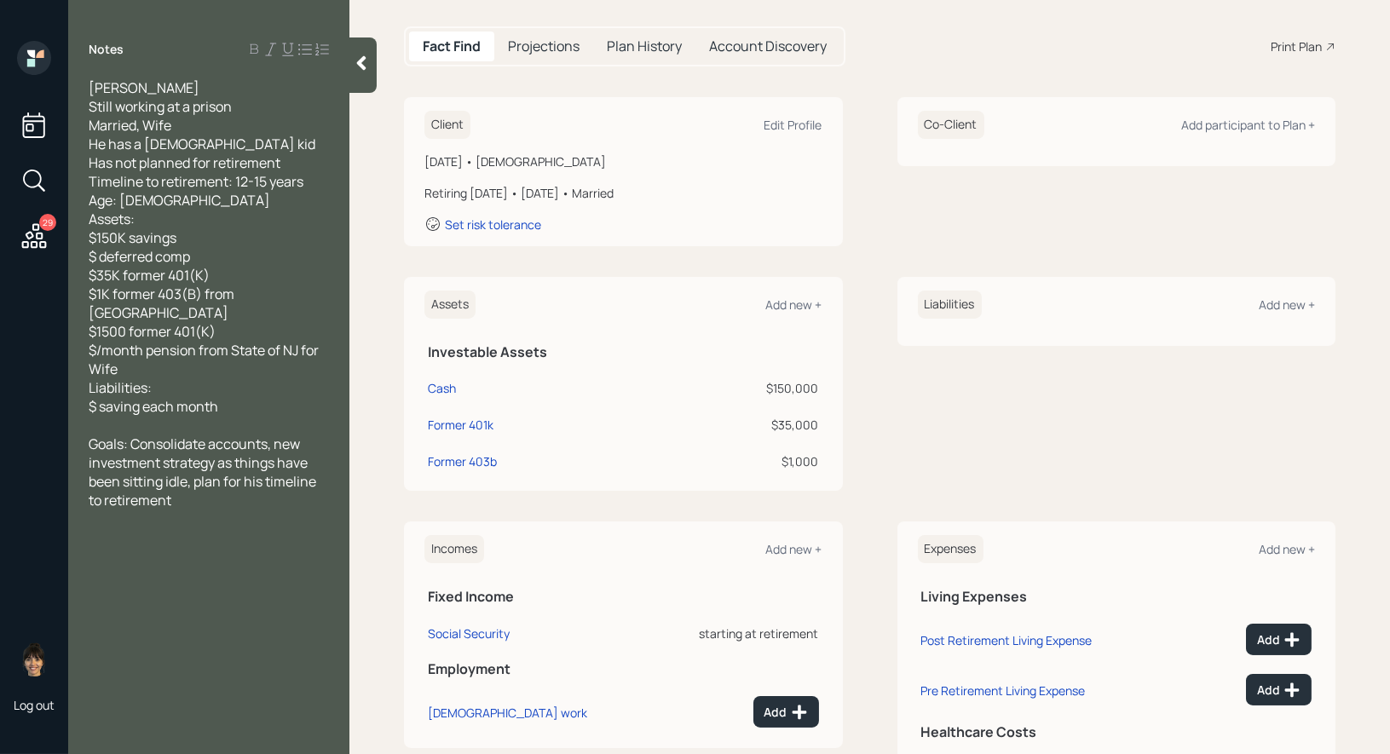
scroll to position [107, 0]
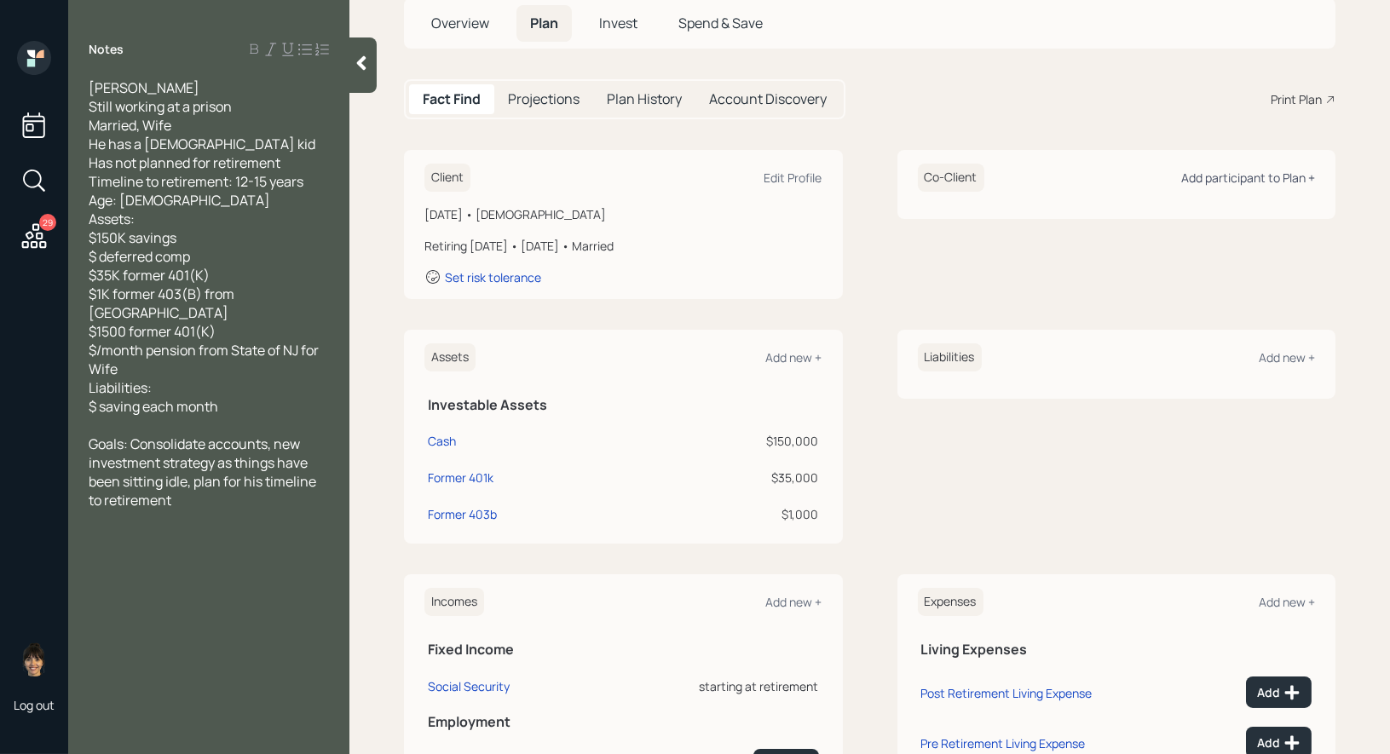
click at [1265, 173] on div "Add participant to Plan +" at bounding box center [1248, 178] width 134 height 16
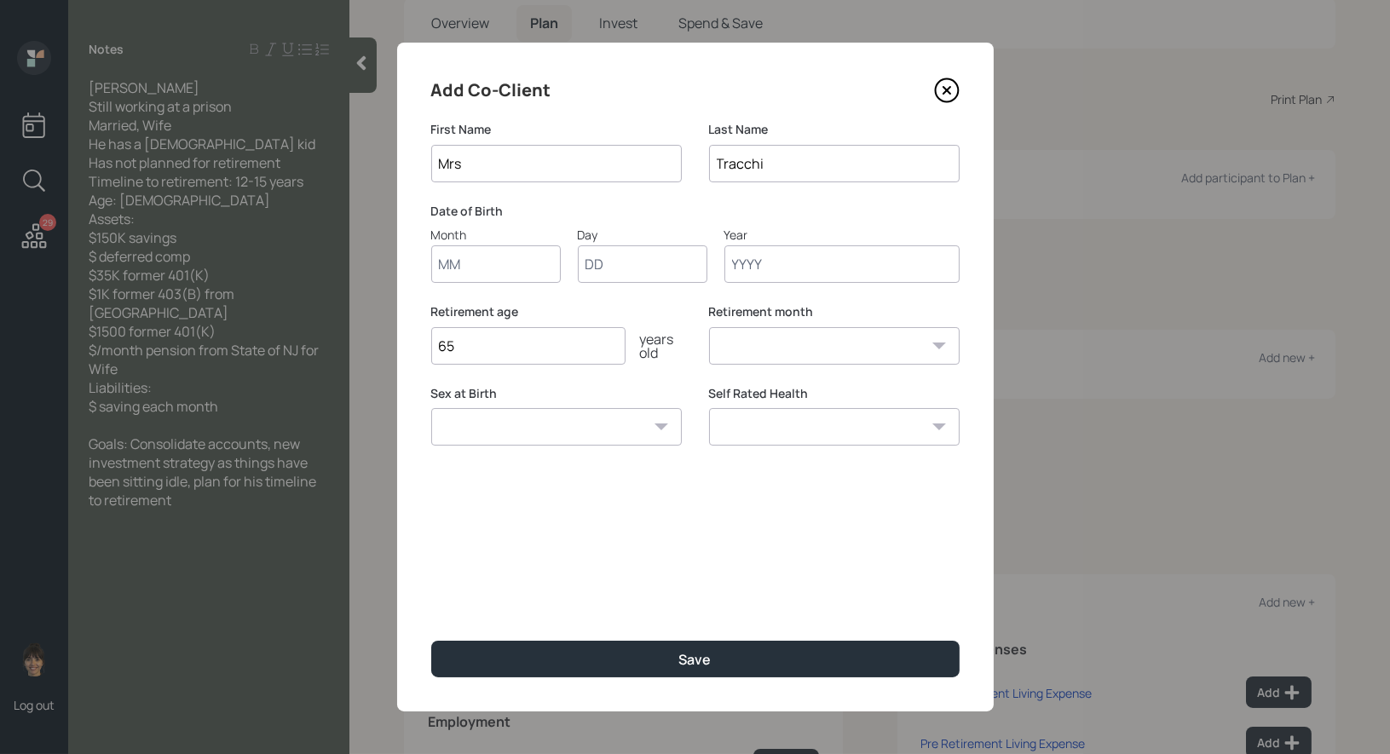
type input "Mrs"
click at [482, 273] on input "Month" at bounding box center [496, 263] width 130 height 37
type input "01"
type input "1970"
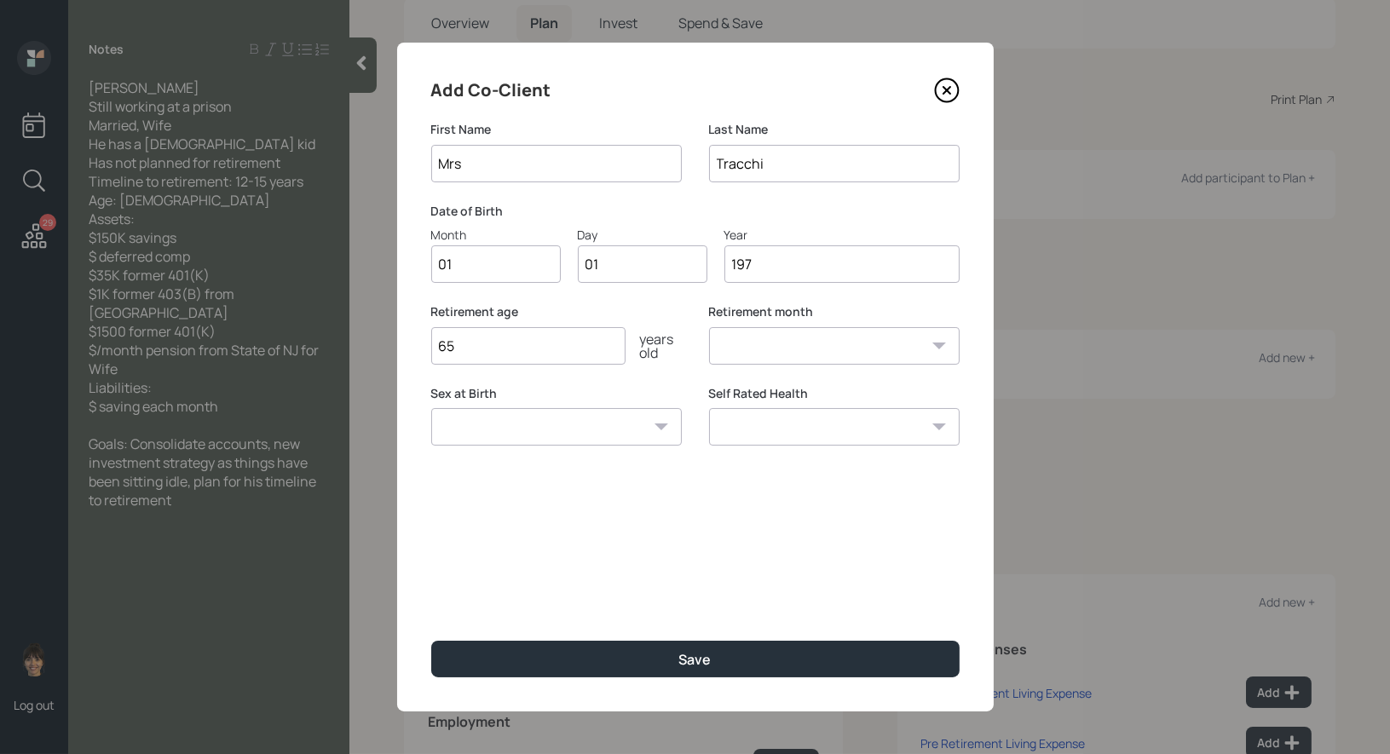
select select "1"
type input "1970"
click at [492, 423] on select "[DEMOGRAPHIC_DATA] [DEMOGRAPHIC_DATA] Other / Prefer not to say" at bounding box center [556, 426] width 250 height 37
select select "[DEMOGRAPHIC_DATA]"
click at [431, 408] on select "[DEMOGRAPHIC_DATA] [DEMOGRAPHIC_DATA] Other / Prefer not to say" at bounding box center [556, 426] width 250 height 37
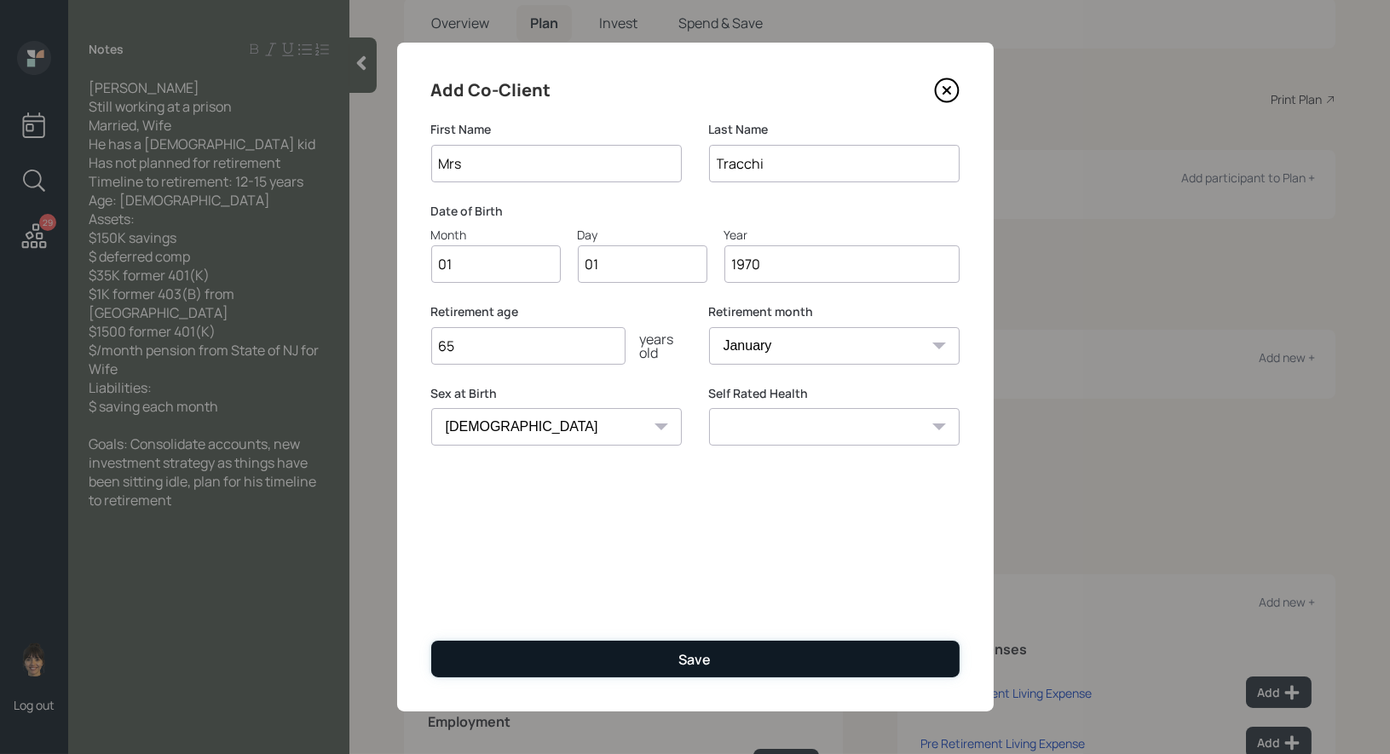
click at [619, 665] on button "Save" at bounding box center [695, 659] width 528 height 37
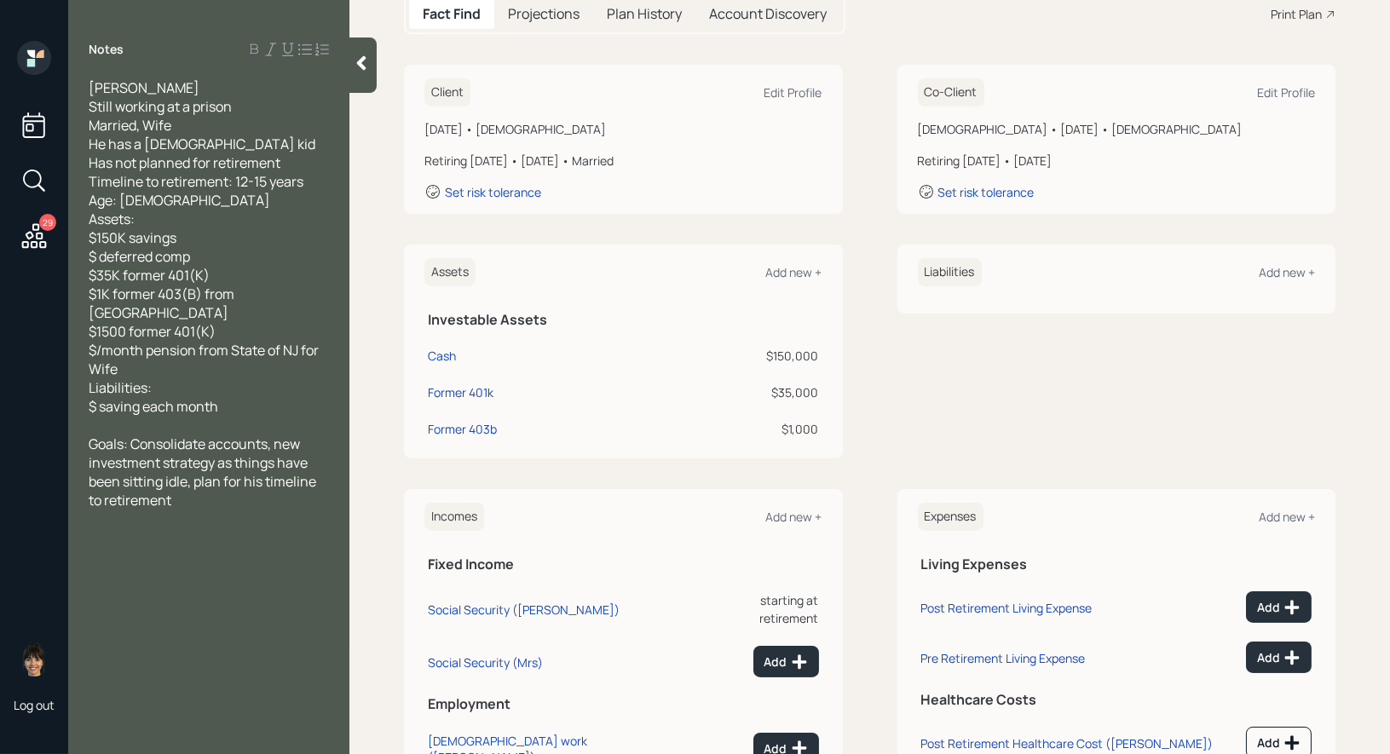
scroll to position [304, 0]
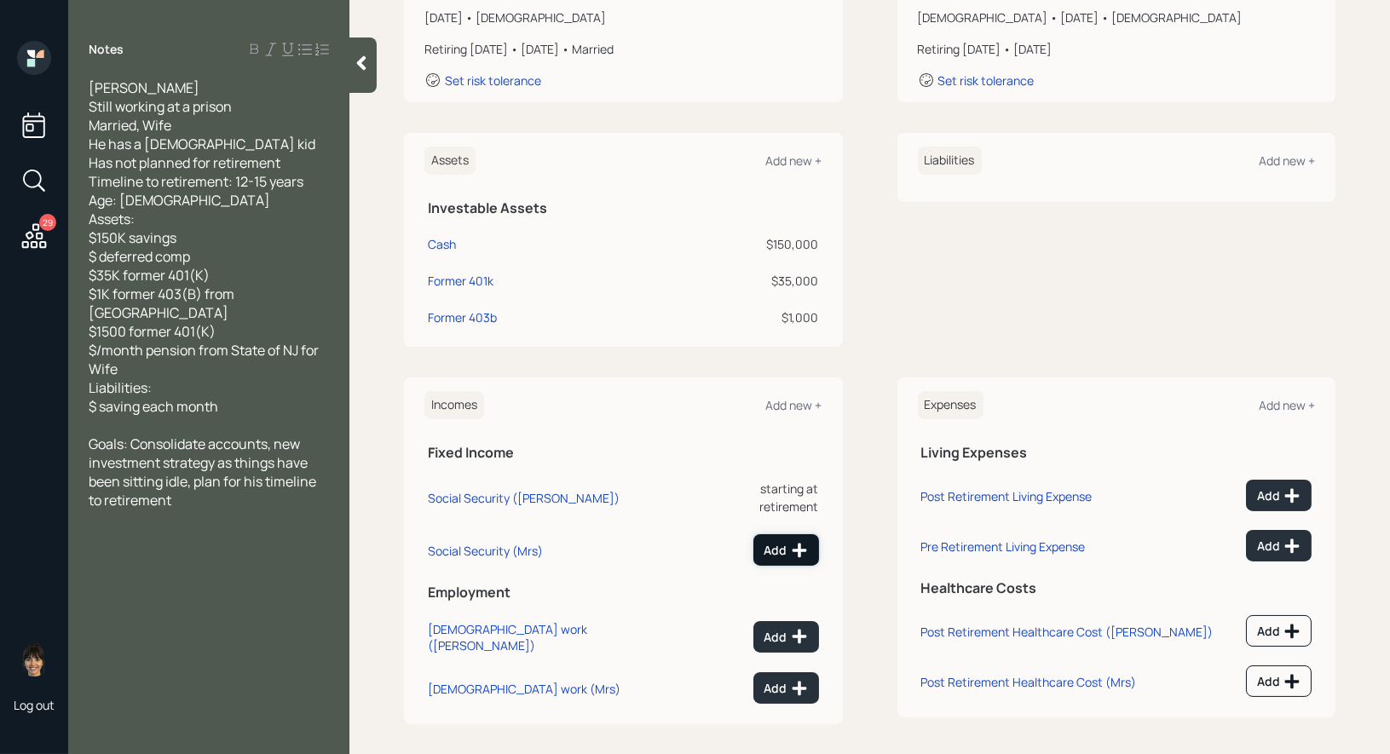
click at [781, 542] on div "Add" at bounding box center [785, 550] width 43 height 17
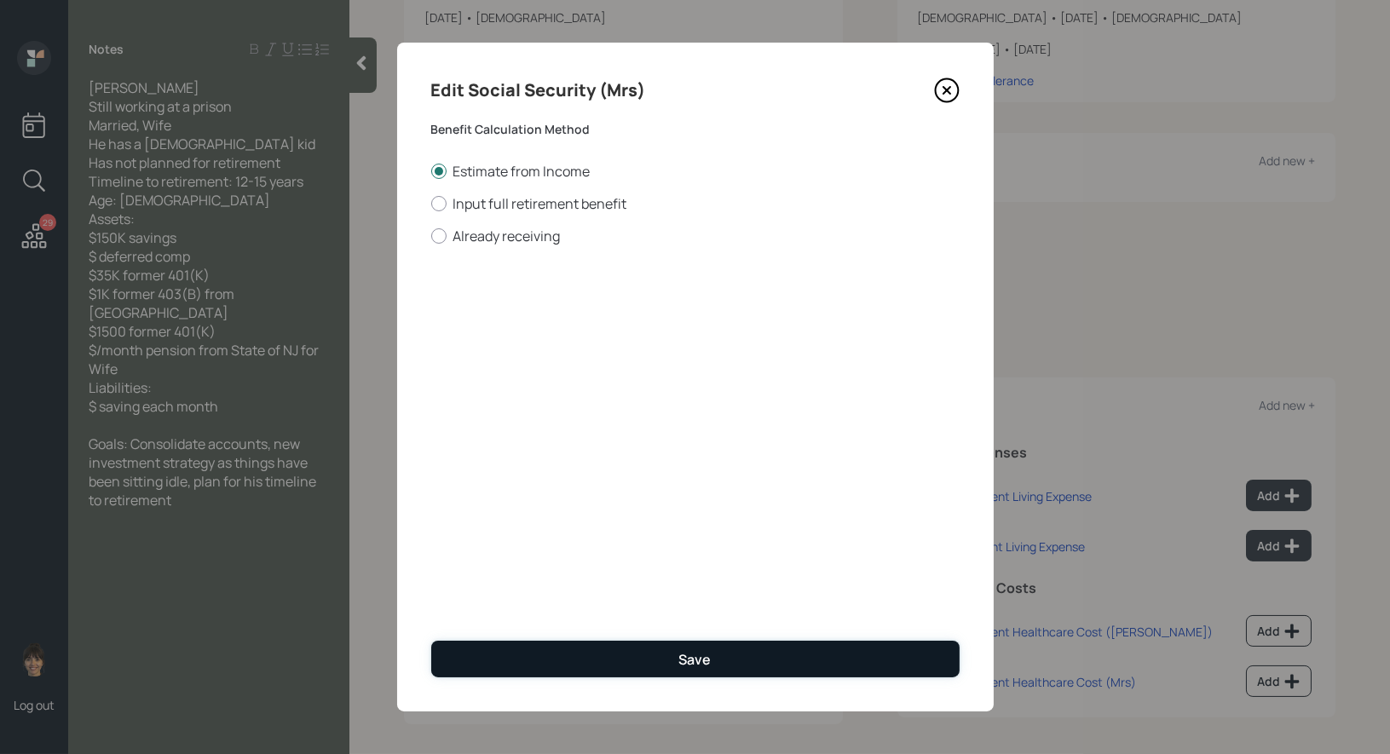
click at [543, 662] on button "Save" at bounding box center [695, 659] width 528 height 37
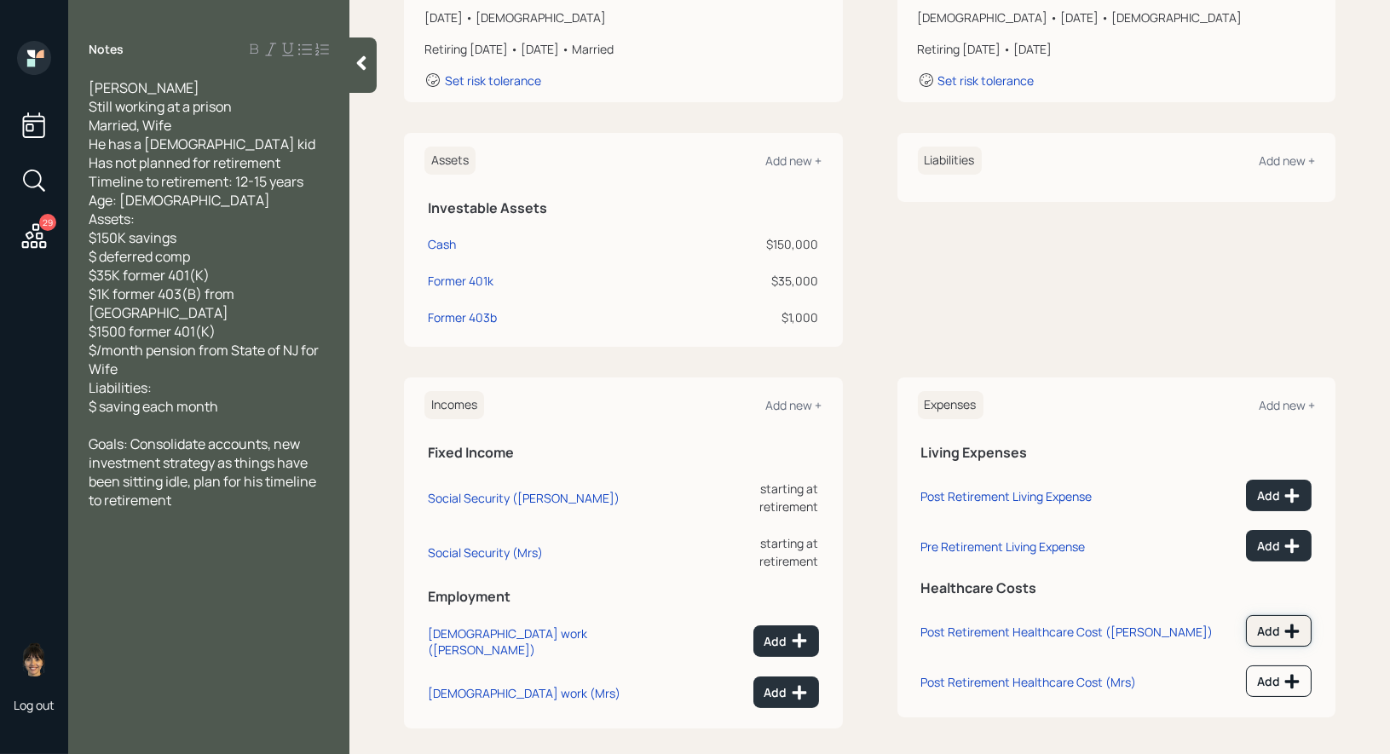
click at [1274, 628] on div "Add" at bounding box center [1278, 631] width 43 height 17
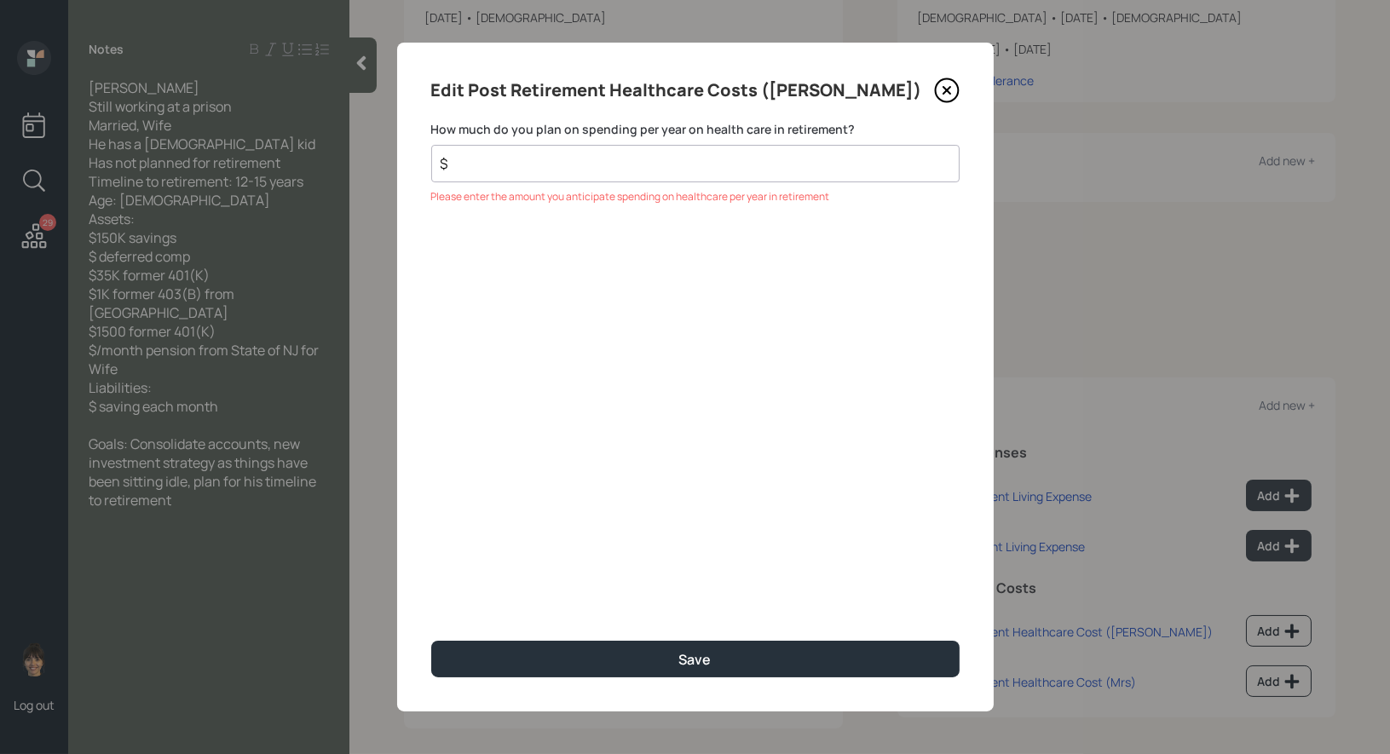
click at [945, 91] on icon at bounding box center [945, 90] width 7 height 7
